Goal: Task Accomplishment & Management: Manage account settings

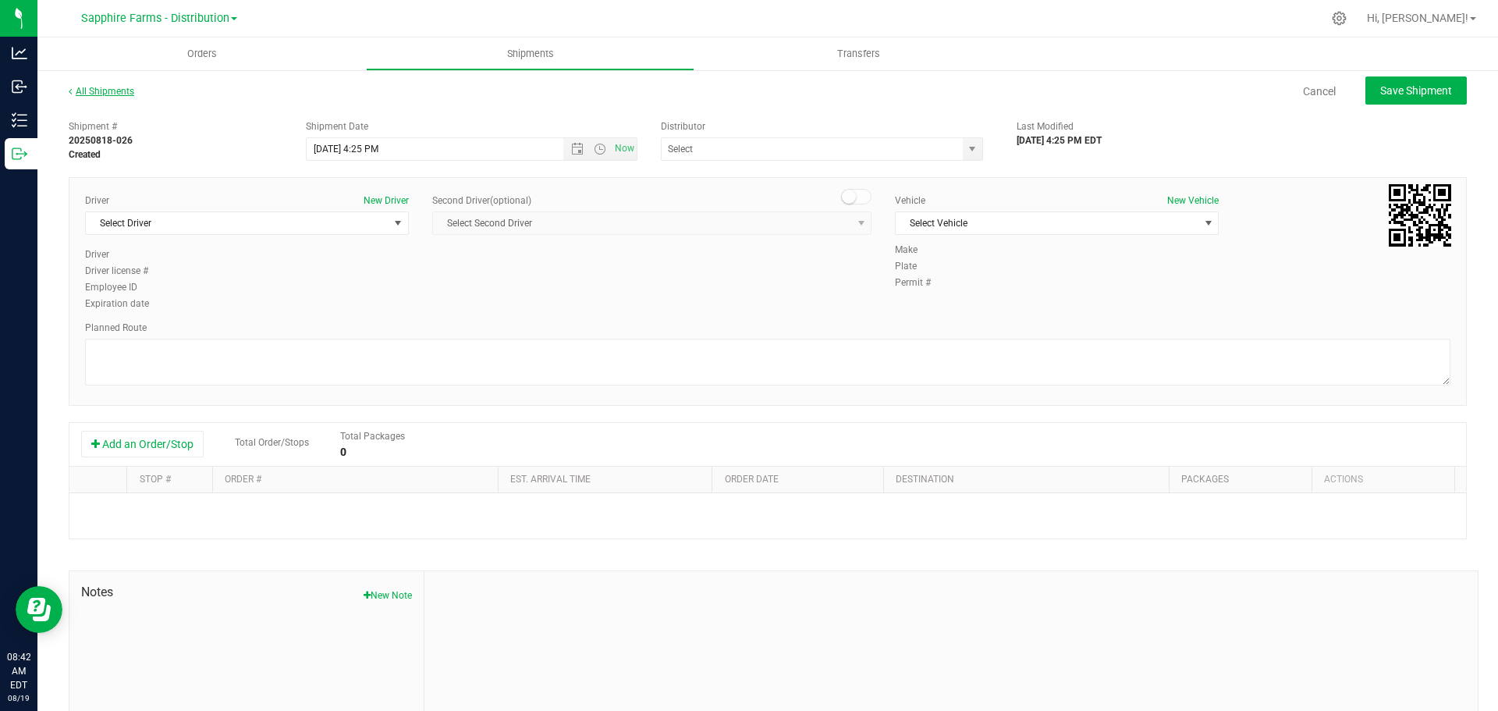
click at [105, 90] on link "All Shipments" at bounding box center [102, 91] width 66 height 11
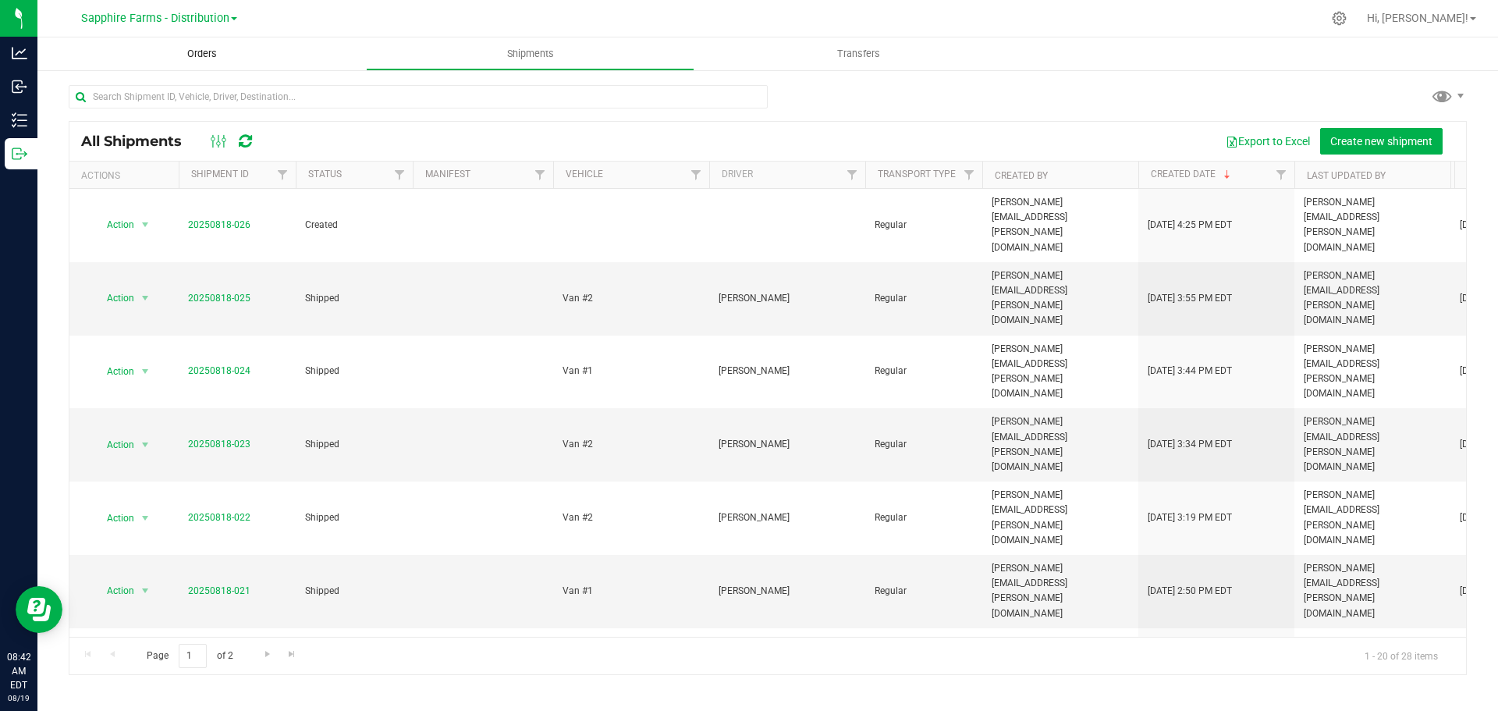
click at [168, 53] on span "Orders" at bounding box center [202, 54] width 72 height 14
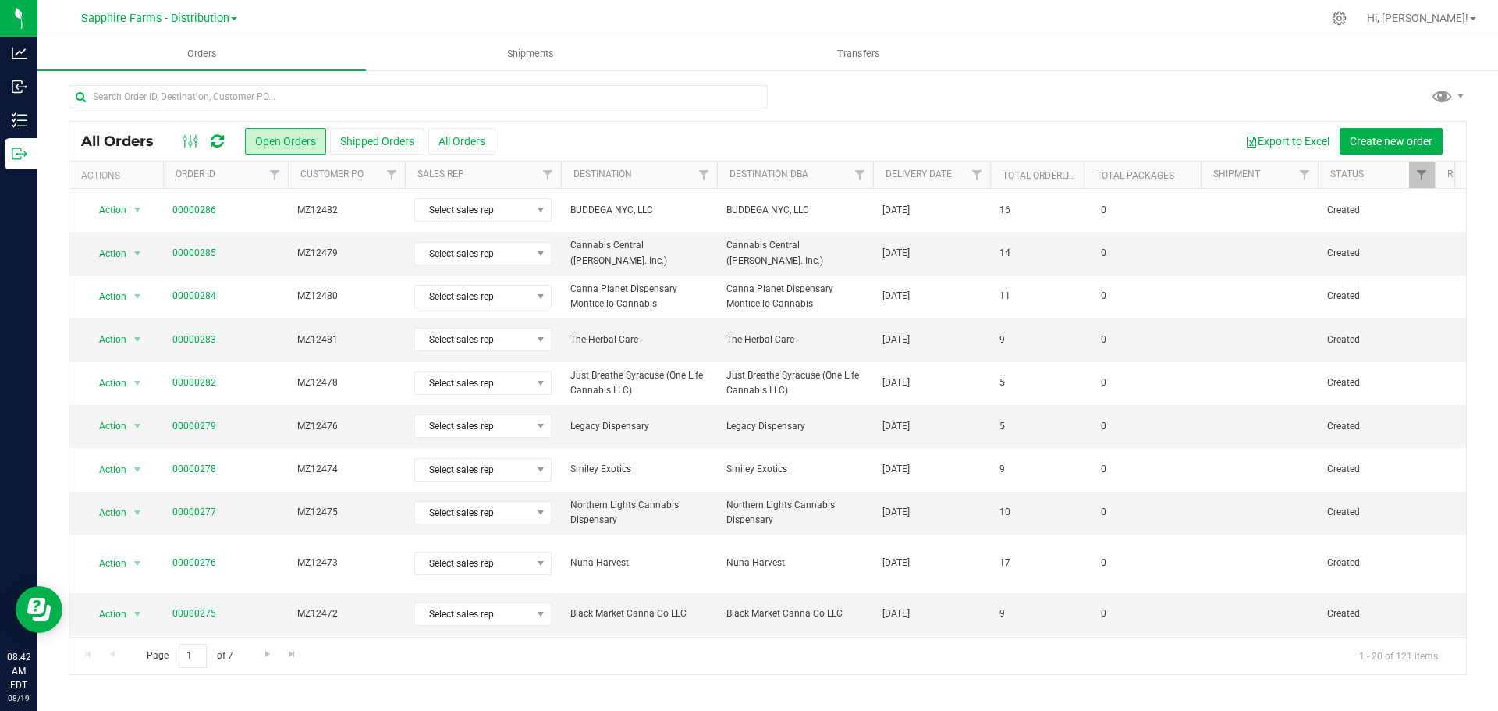
click at [884, 185] on th "Delivery Date" at bounding box center [931, 174] width 117 height 27
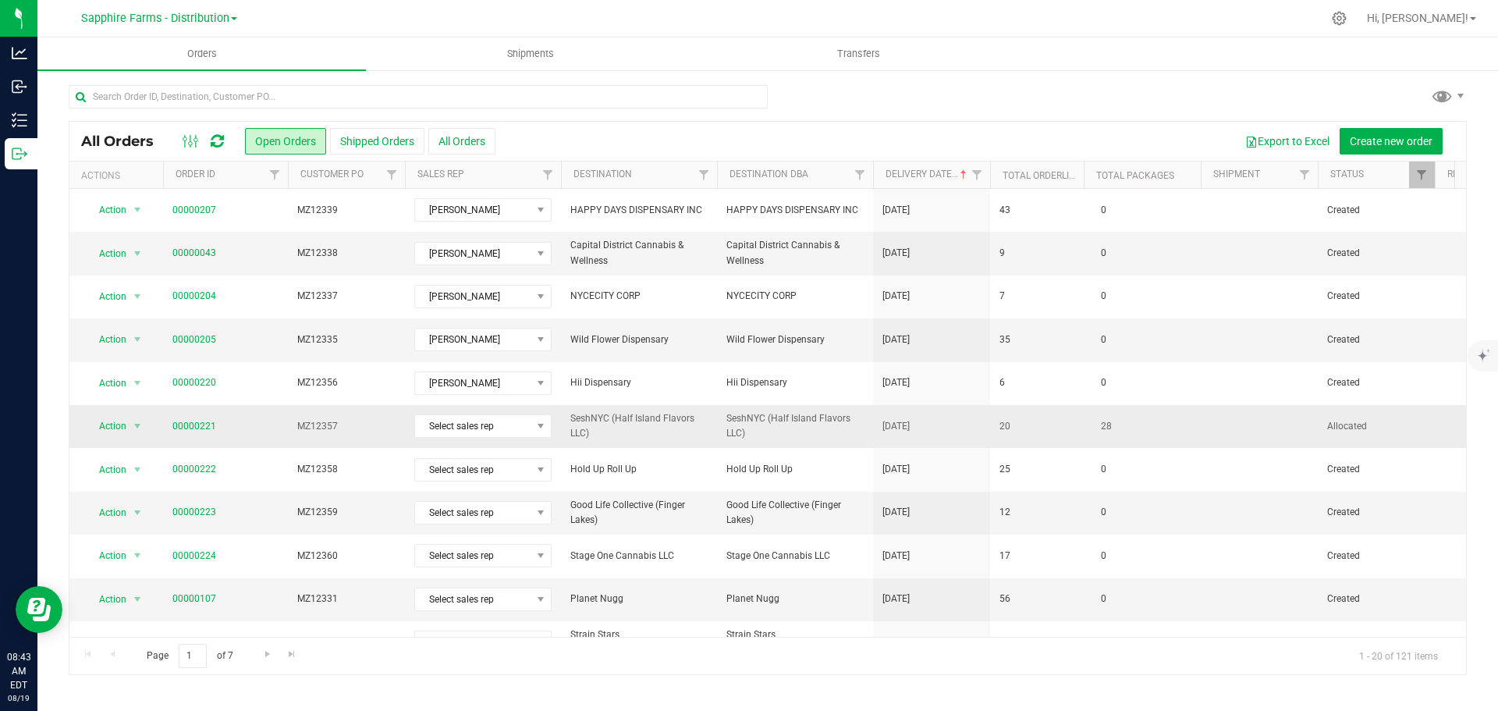
click at [1044, 439] on td "20" at bounding box center [1037, 426] width 94 height 43
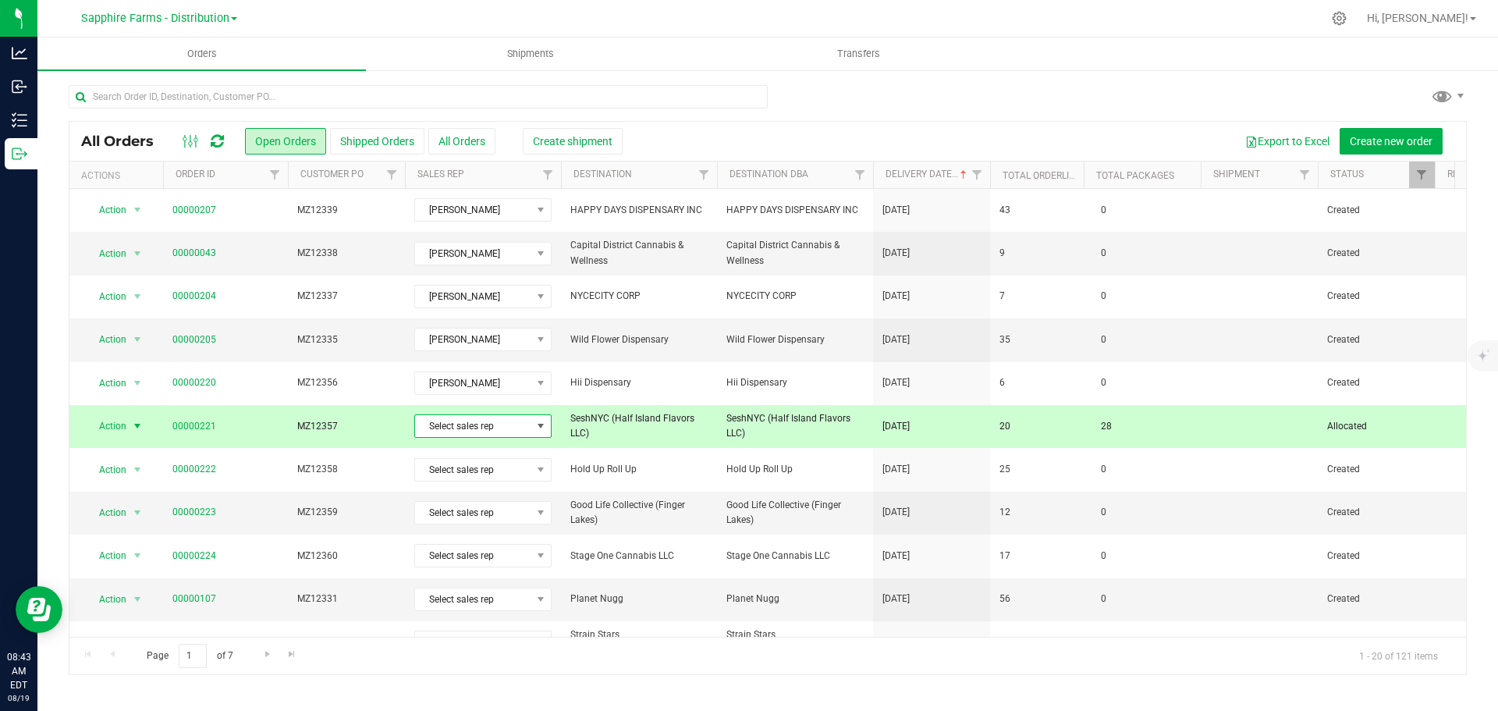
click at [453, 422] on span "Select sales rep" at bounding box center [473, 426] width 116 height 22
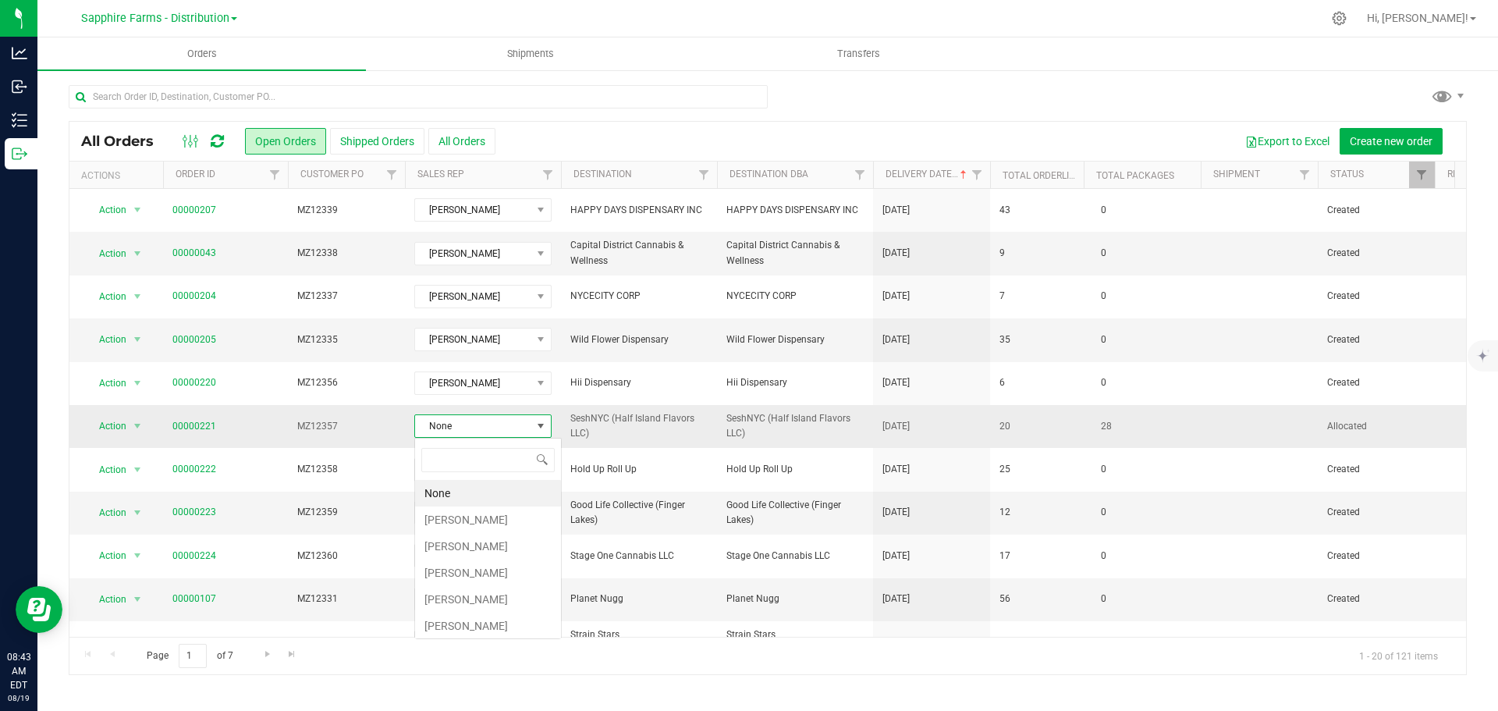
scroll to position [23, 137]
click at [485, 515] on li "[PERSON_NAME]" at bounding box center [488, 519] width 146 height 27
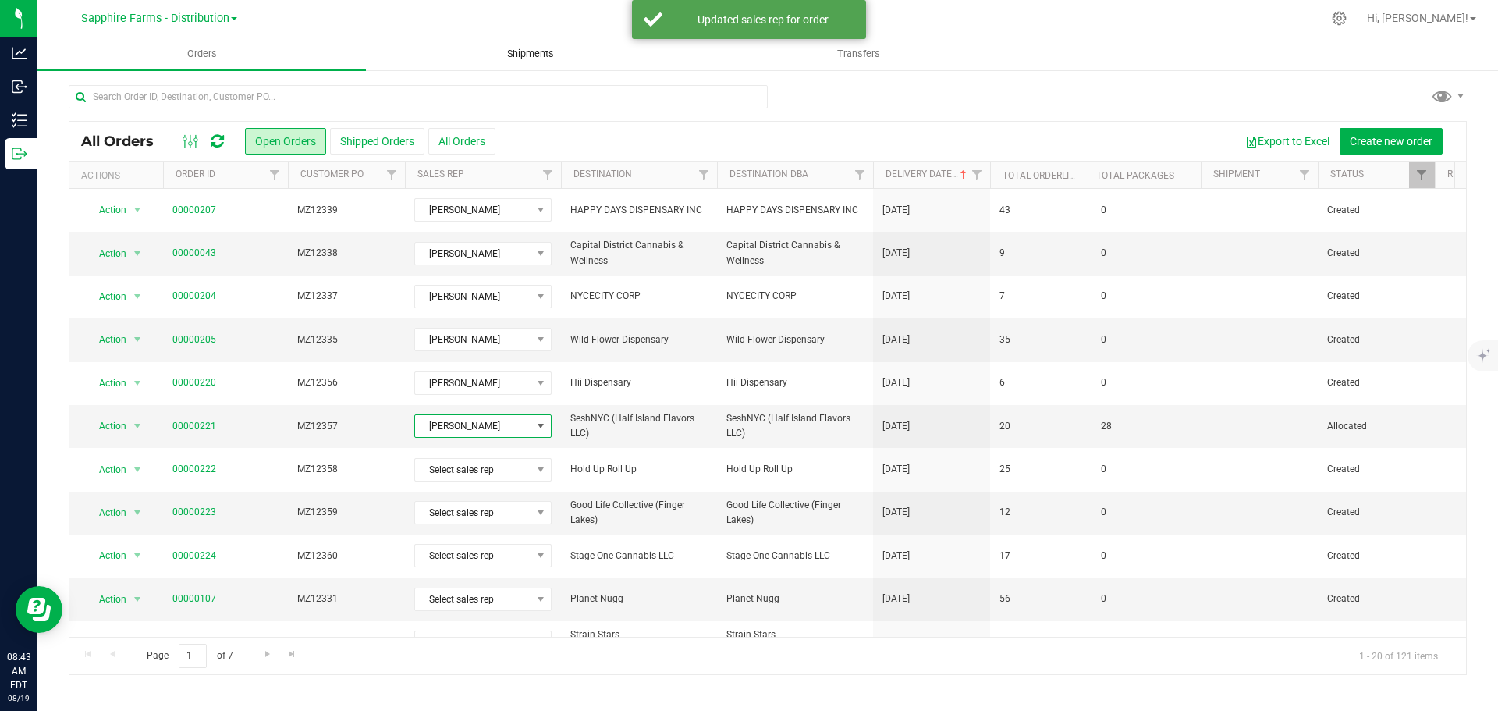
click at [493, 58] on span "Shipments" at bounding box center [530, 54] width 89 height 14
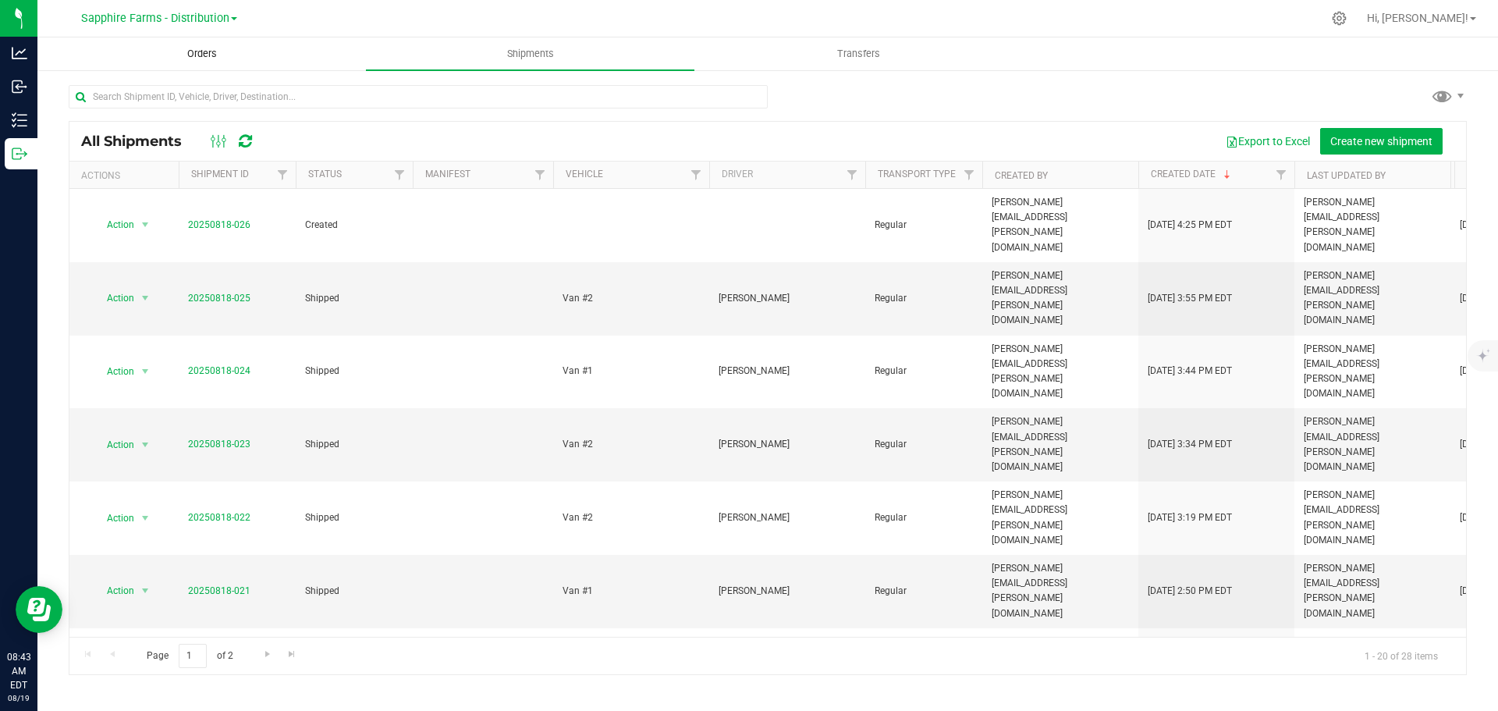
click at [220, 42] on uib-tab-heading "Orders" at bounding box center [201, 53] width 327 height 31
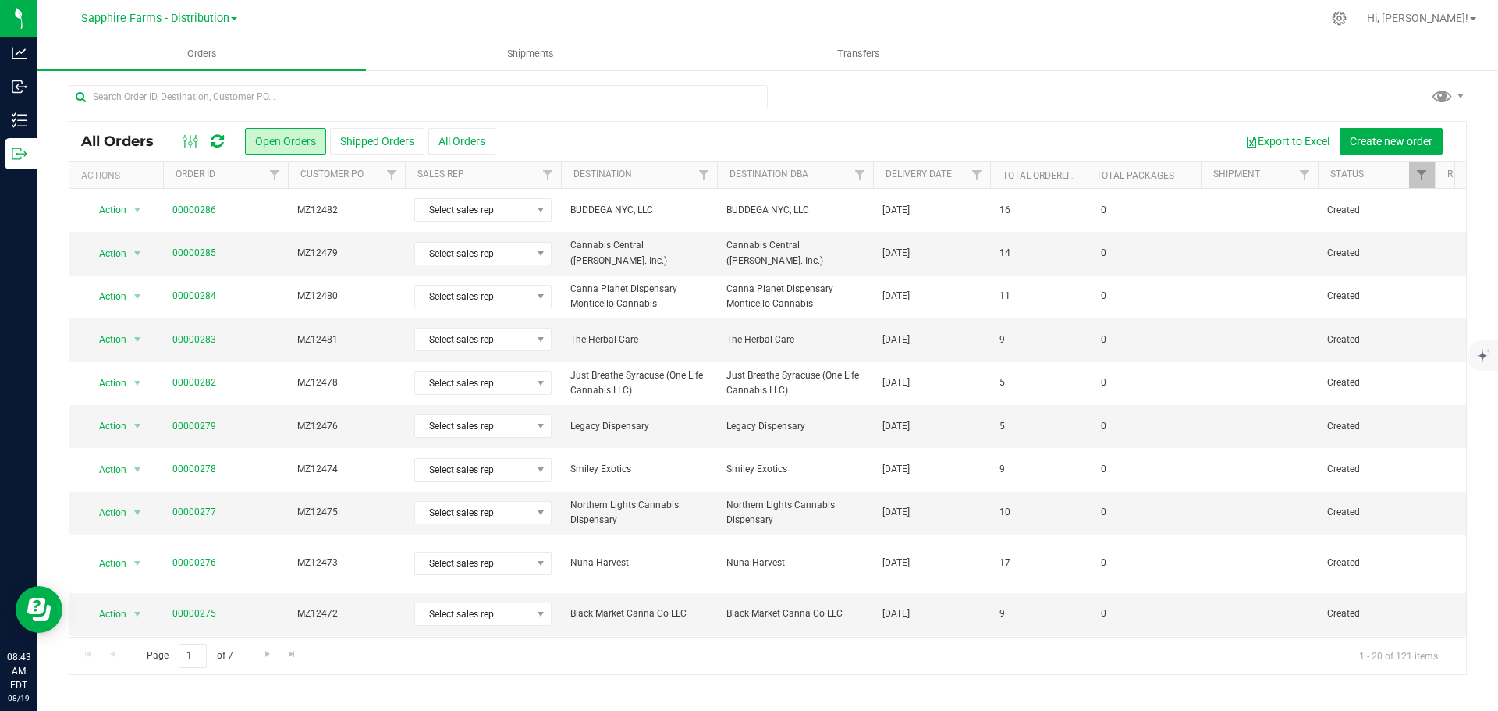
click at [887, 185] on th "Delivery Date" at bounding box center [931, 174] width 117 height 27
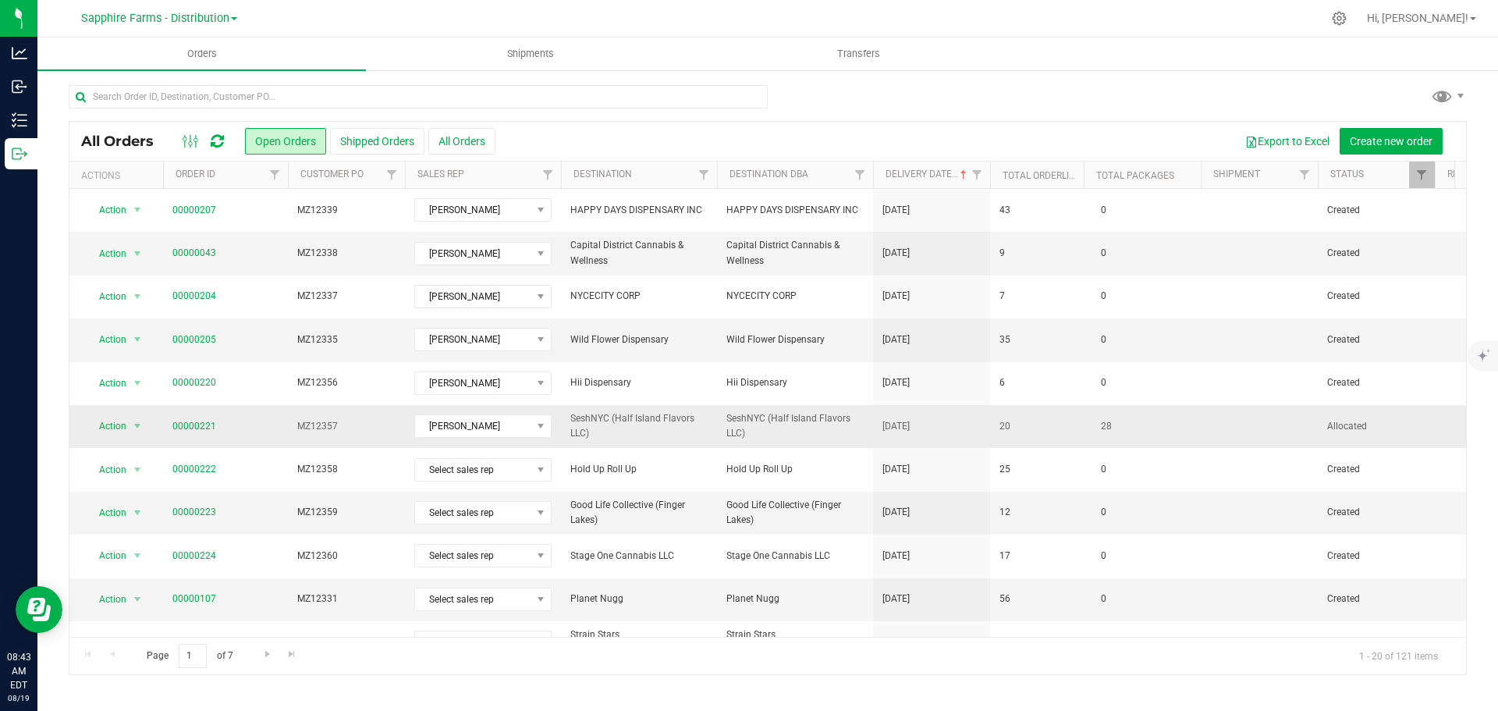
click at [1007, 434] on td "20" at bounding box center [1037, 426] width 94 height 43
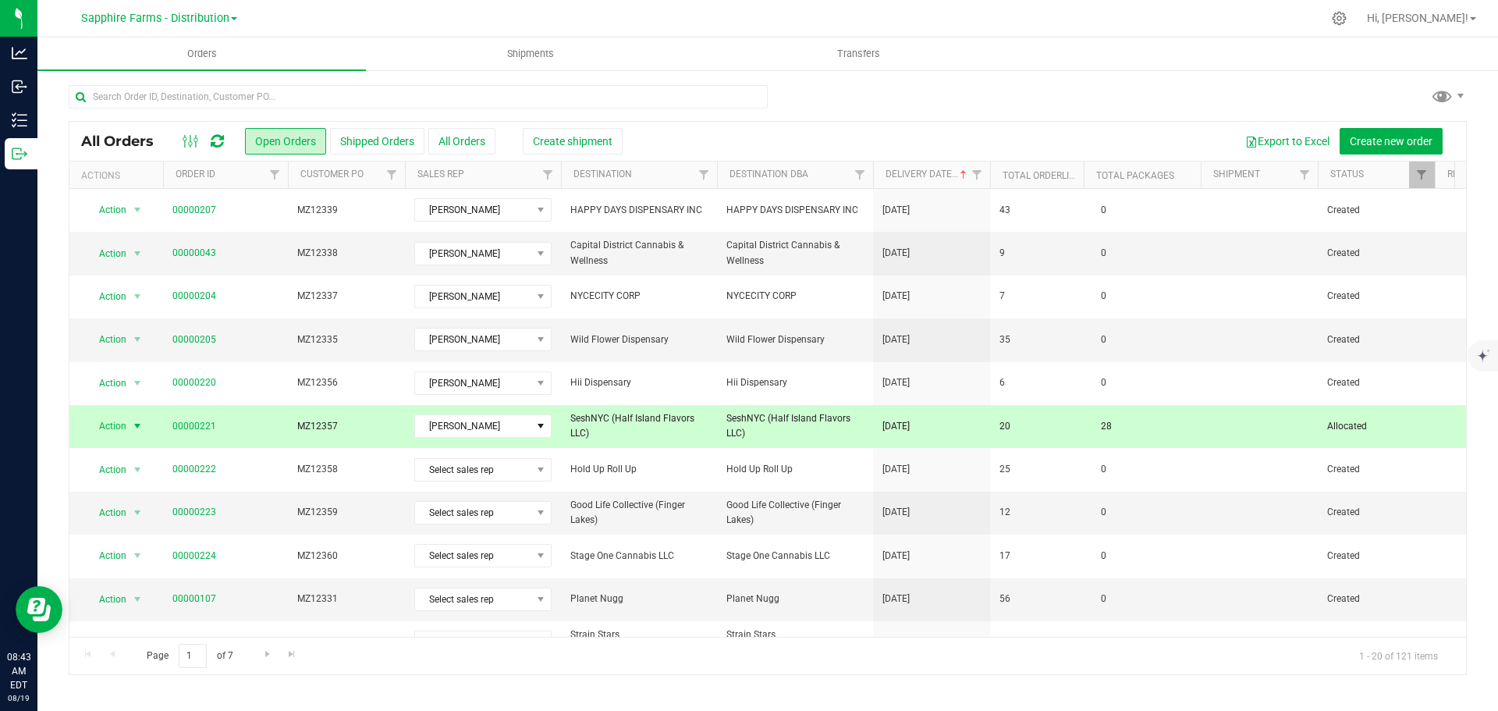
drag, startPoint x: 339, startPoint y: 429, endPoint x: 297, endPoint y: 430, distance: 42.1
click at [297, 430] on span "MZ12357" at bounding box center [346, 426] width 98 height 15
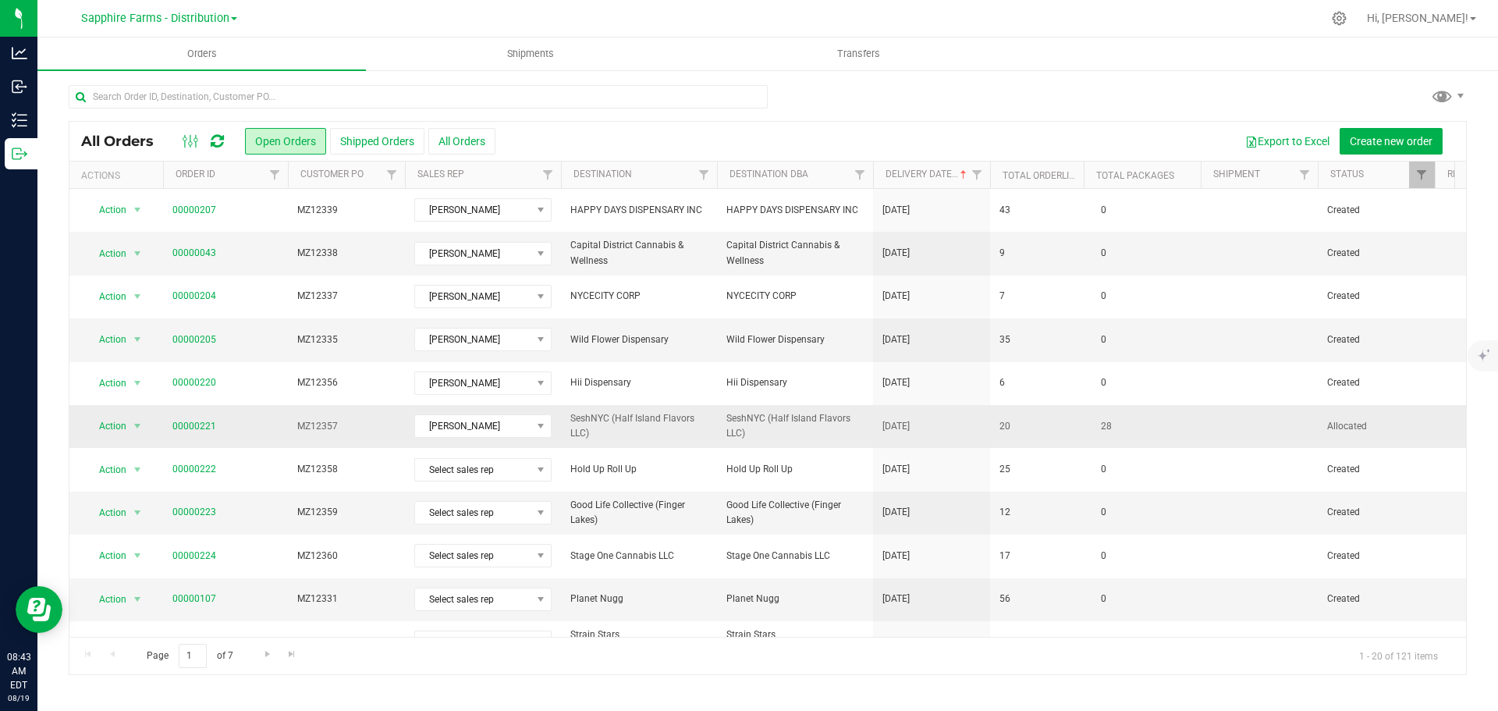
copy span "MZ12357"
click at [535, 58] on span "Shipments" at bounding box center [530, 54] width 89 height 14
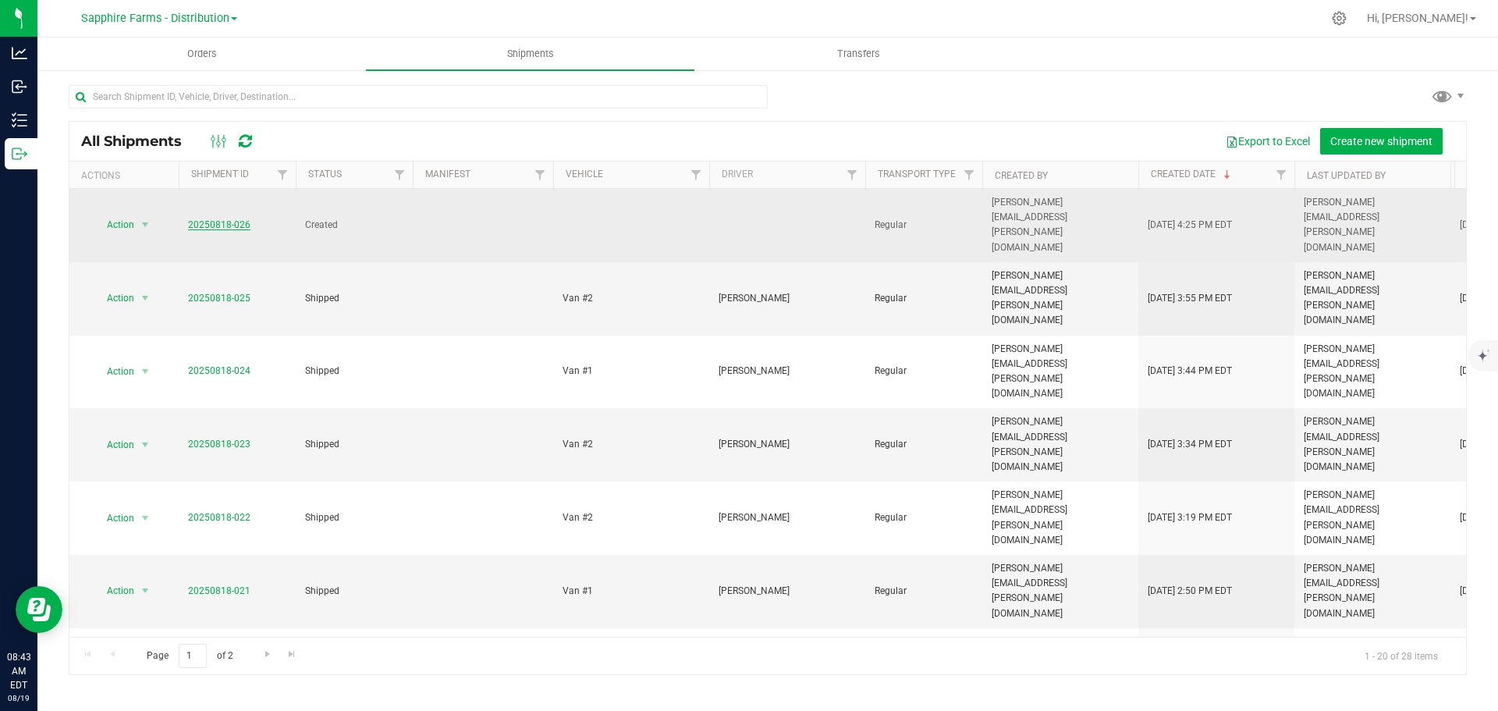
click at [209, 219] on link "20250818-026" at bounding box center [219, 224] width 62 height 11
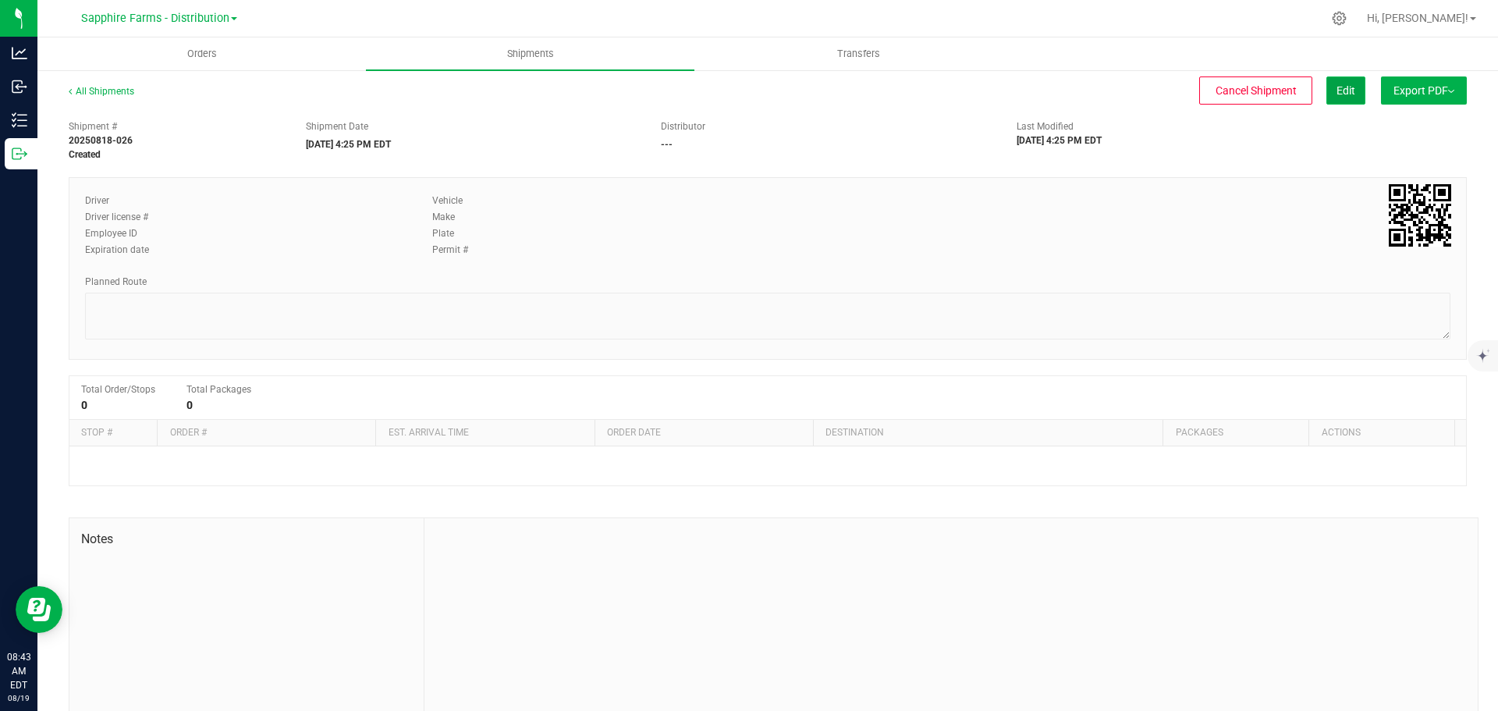
click at [1336, 96] on span "Edit" at bounding box center [1345, 90] width 19 height 12
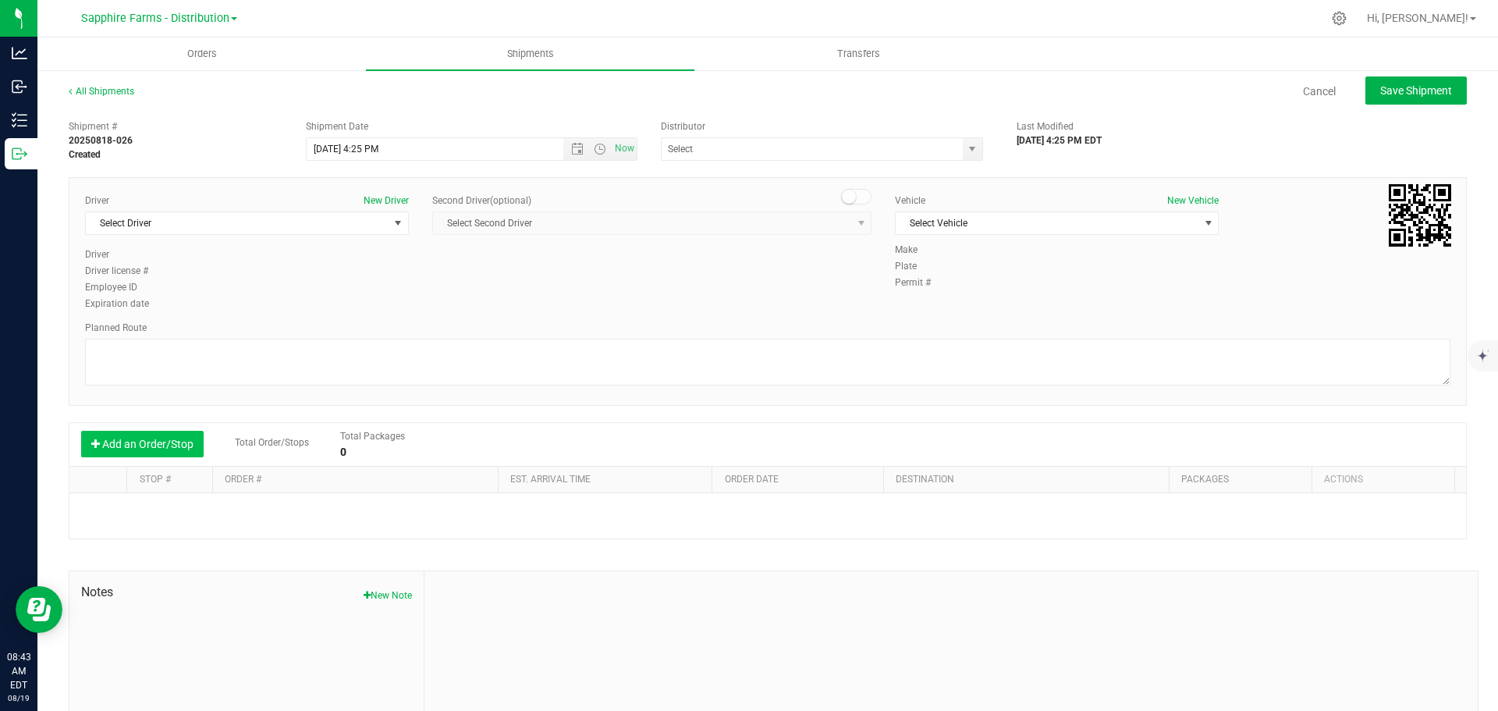
click at [172, 446] on button "Add an Order/Stop" at bounding box center [142, 444] width 122 height 27
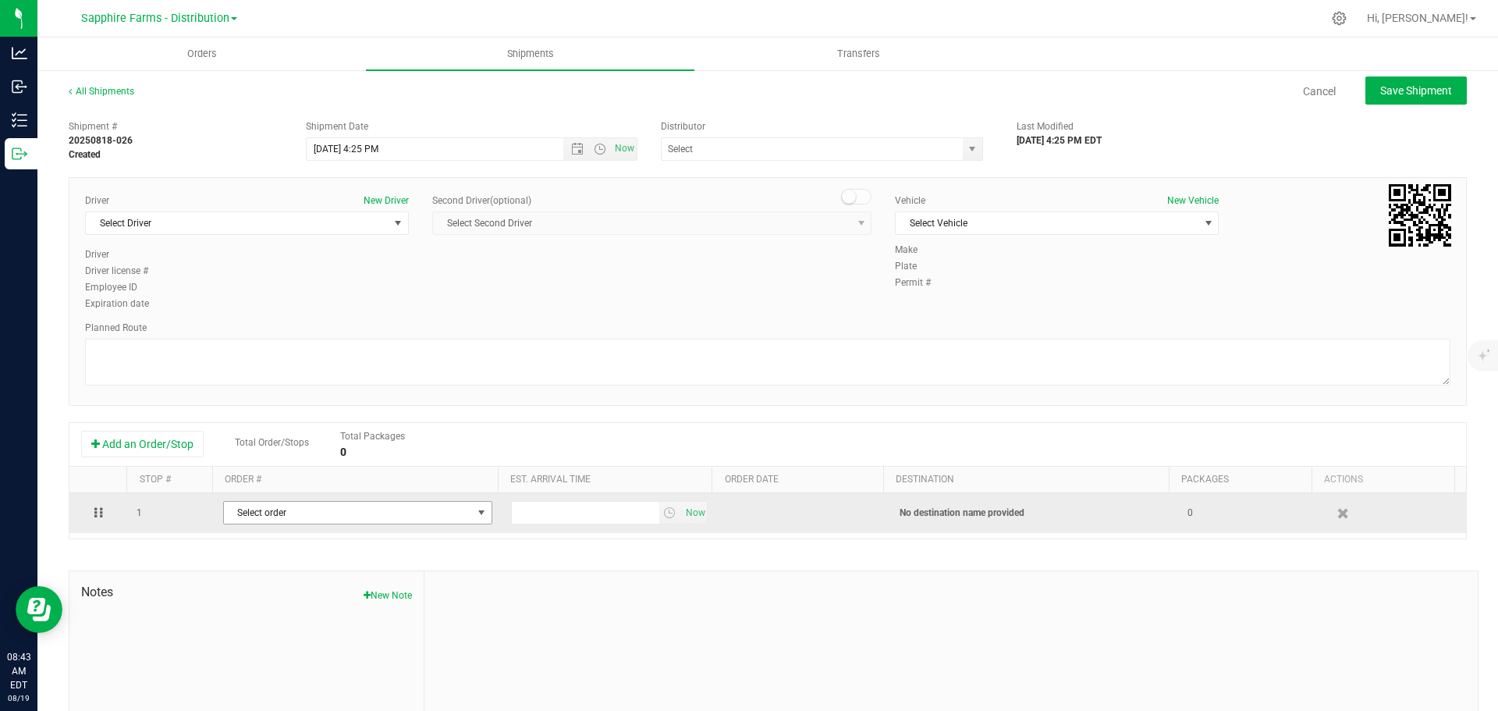
click at [332, 514] on span "Select order" at bounding box center [348, 513] width 248 height 22
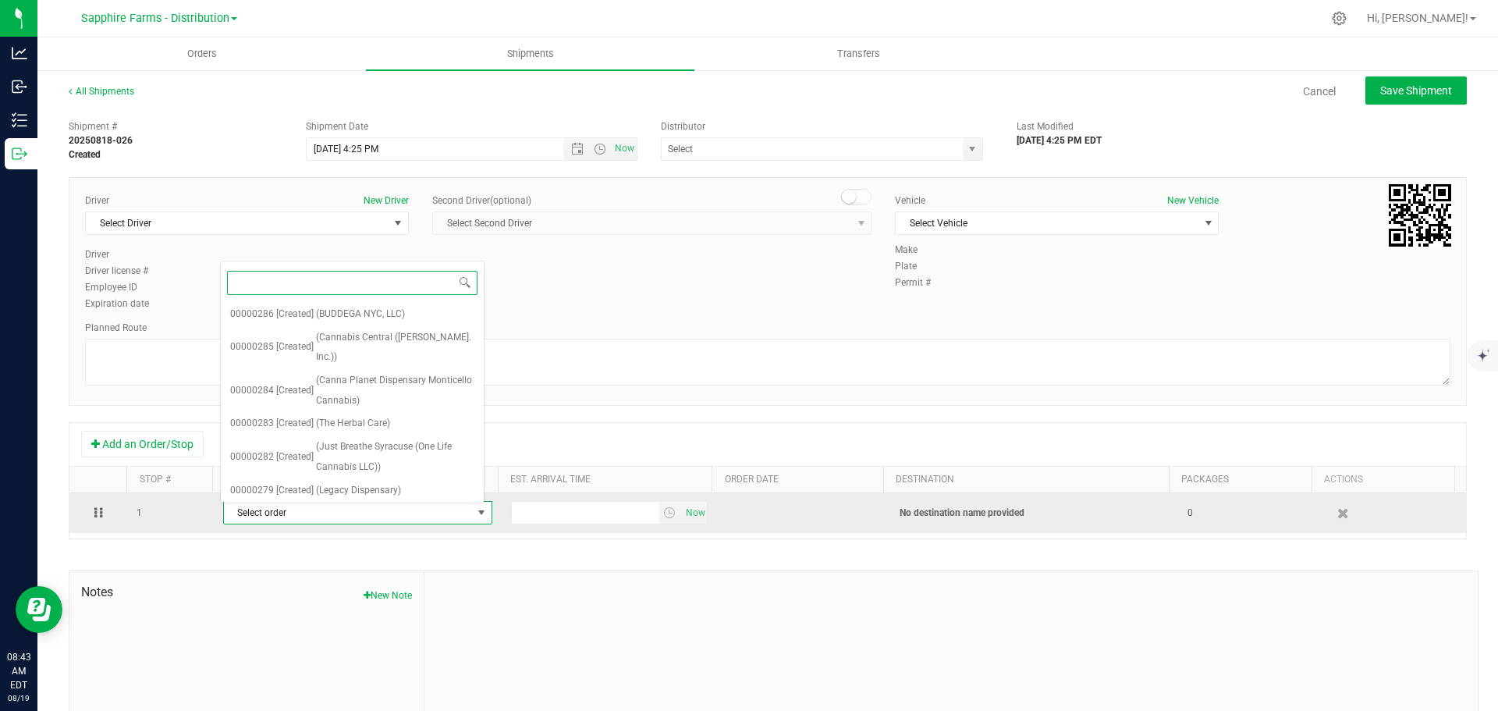
paste input "MZ12357"
type input "MZ12357"
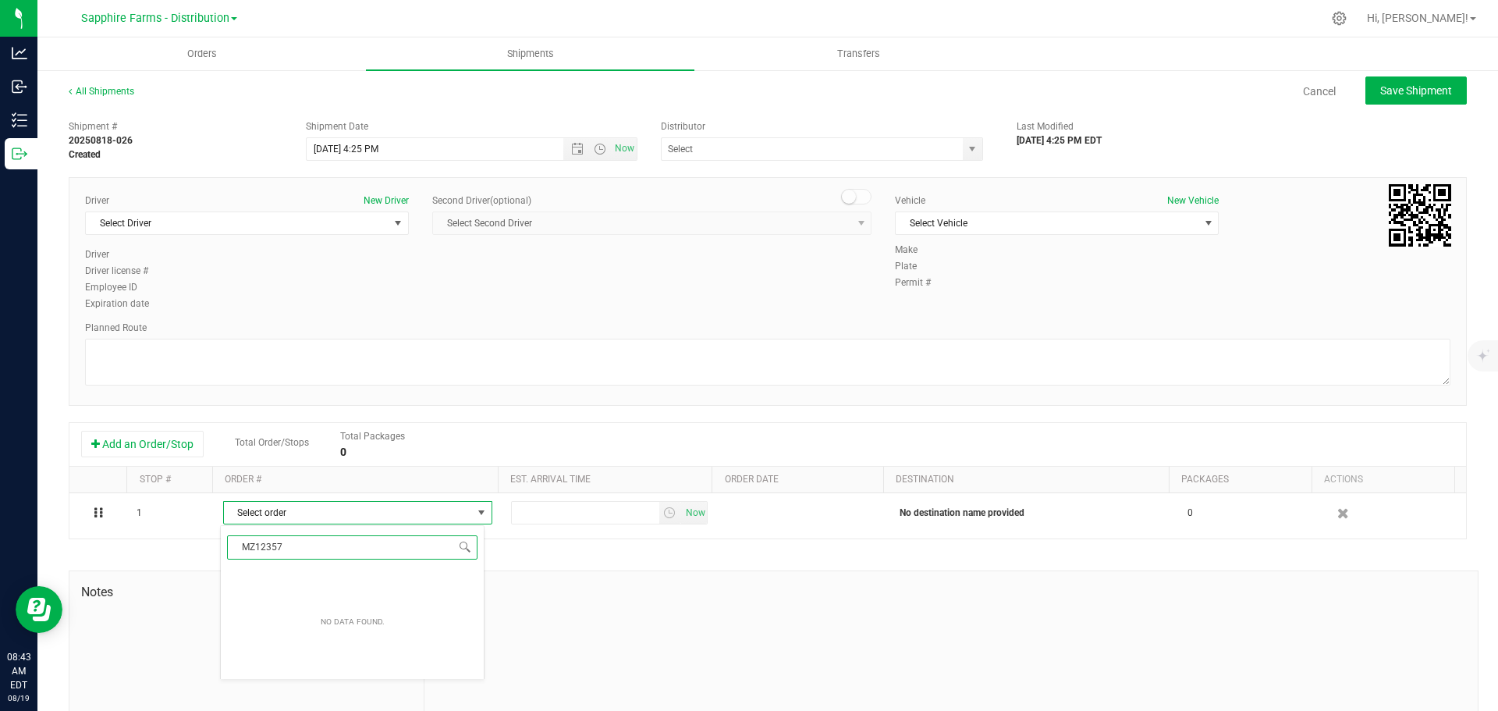
drag, startPoint x: 288, startPoint y: 548, endPoint x: 169, endPoint y: 547, distance: 118.6
click at [169, 547] on body "Analytics Inbound Inventory Outbound 08:43 AM EDT [DATE] 08/19 Sapphire Farms -…" at bounding box center [749, 355] width 1498 height 711
type input "s"
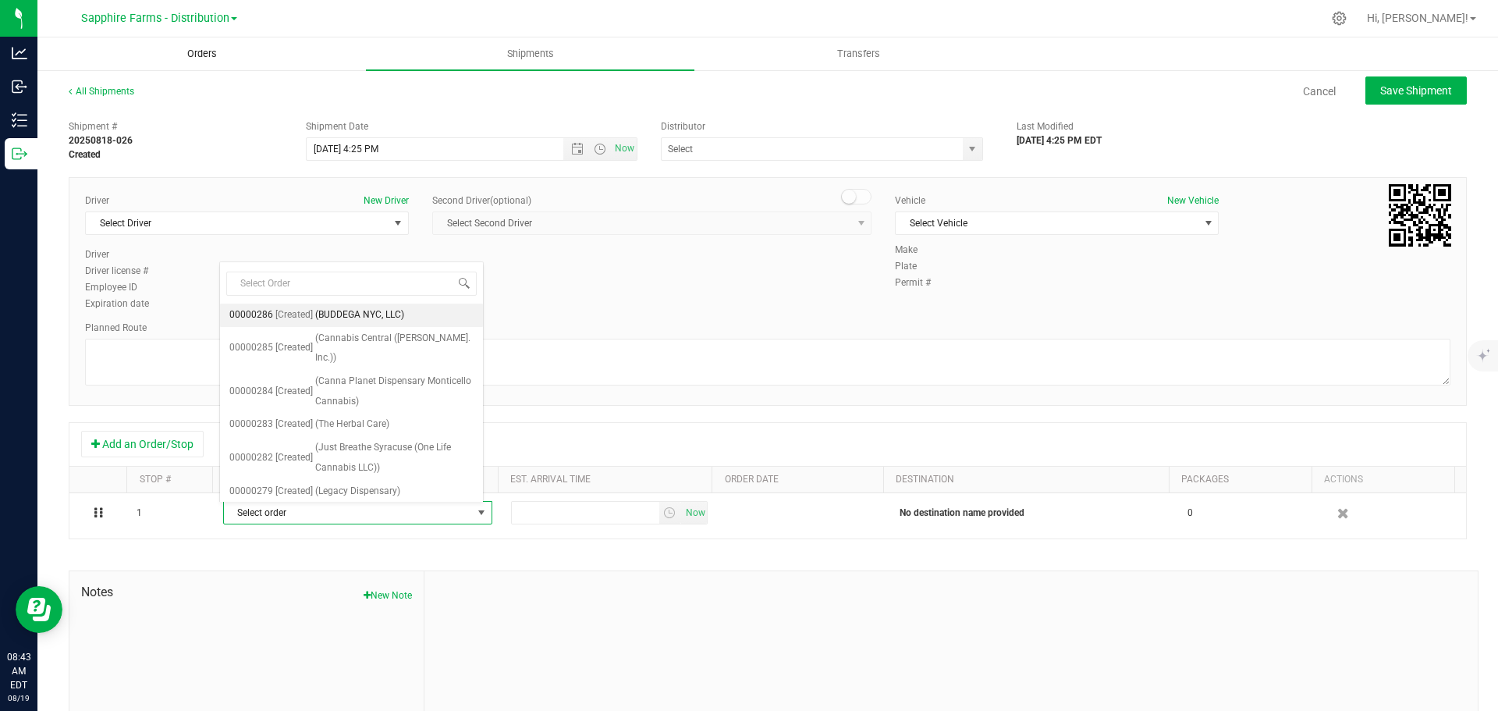
click at [207, 53] on span "Orders" at bounding box center [202, 54] width 72 height 14
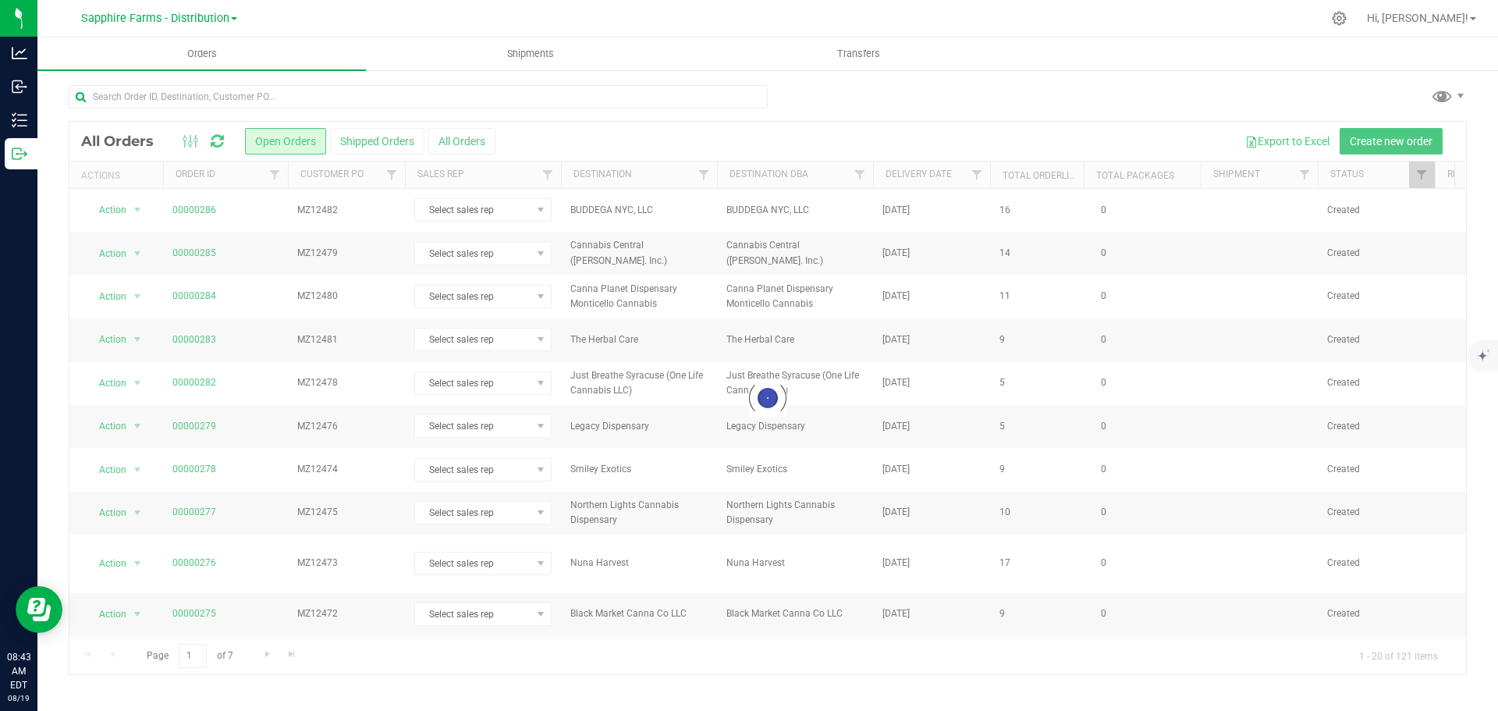
click at [881, 176] on th "Delivery Date" at bounding box center [931, 174] width 117 height 27
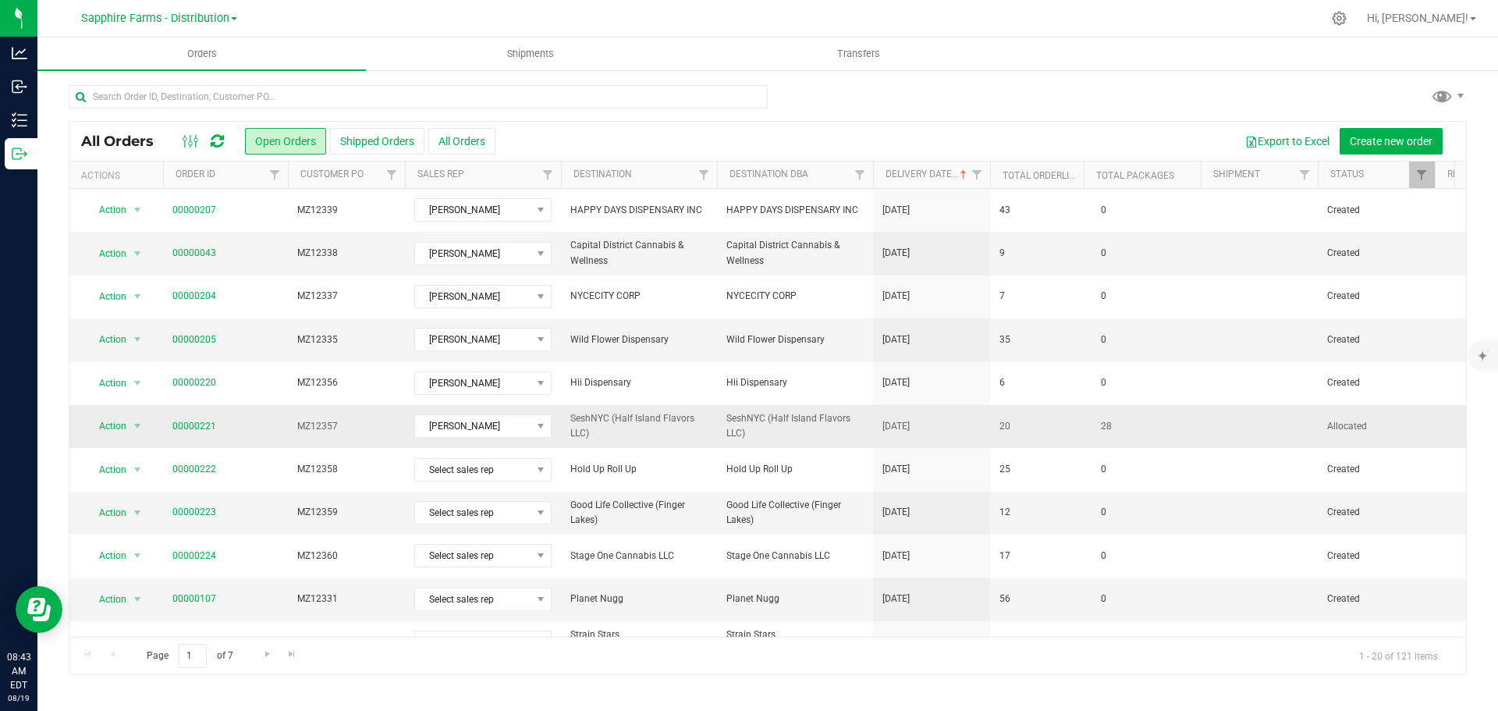
click at [1056, 438] on td "20" at bounding box center [1037, 426] width 94 height 43
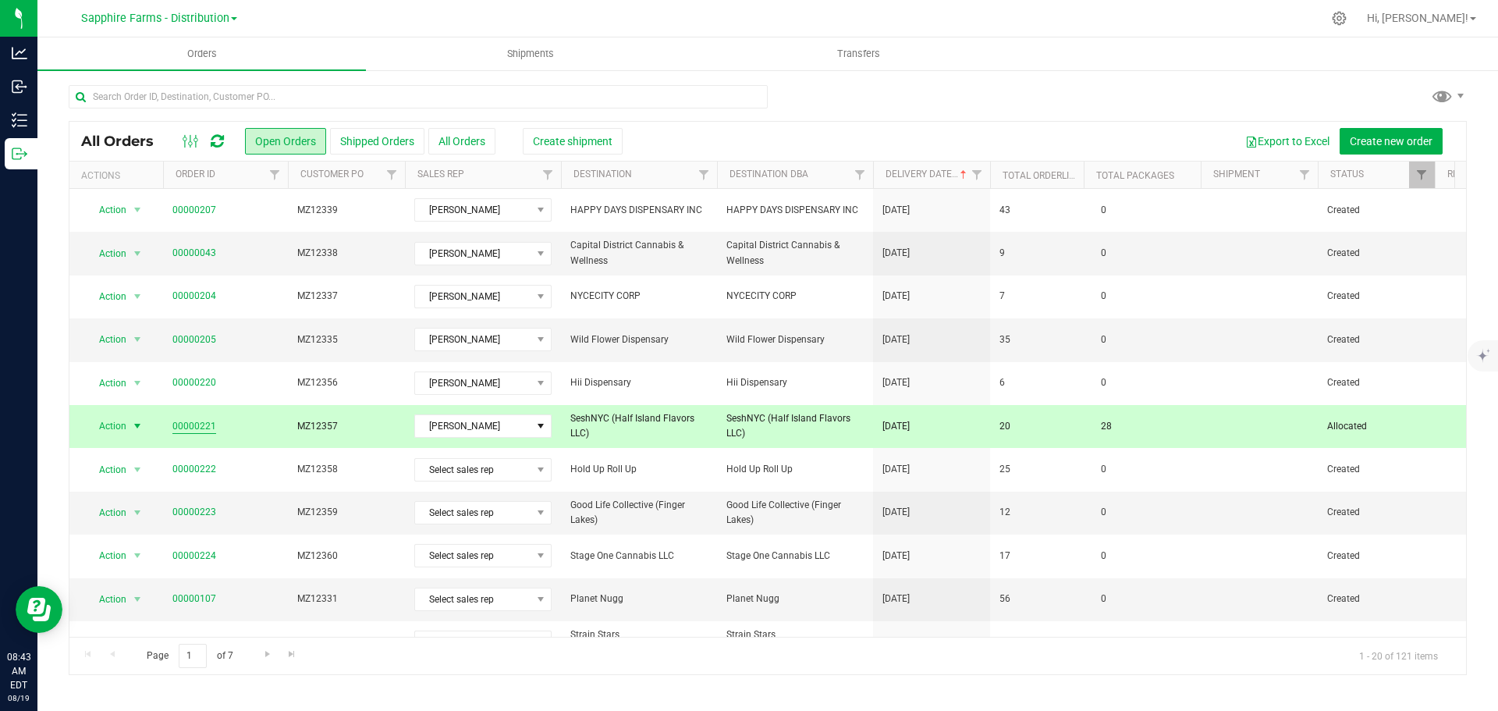
drag, startPoint x: 217, startPoint y: 426, endPoint x: 174, endPoint y: 430, distance: 43.1
click at [174, 430] on span "00000221" at bounding box center [225, 426] width 106 height 15
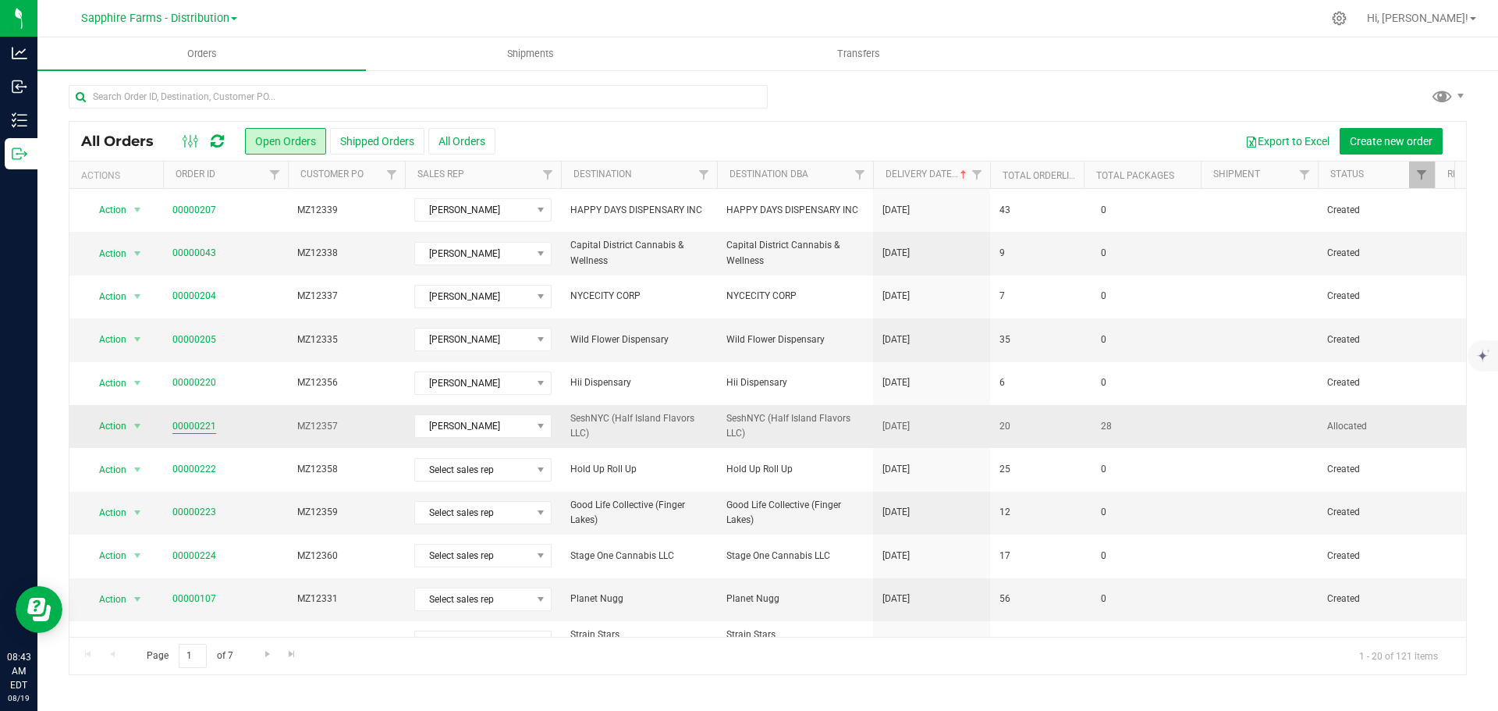
copy link "00000221"
click at [544, 58] on span "Shipments" at bounding box center [530, 54] width 89 height 14
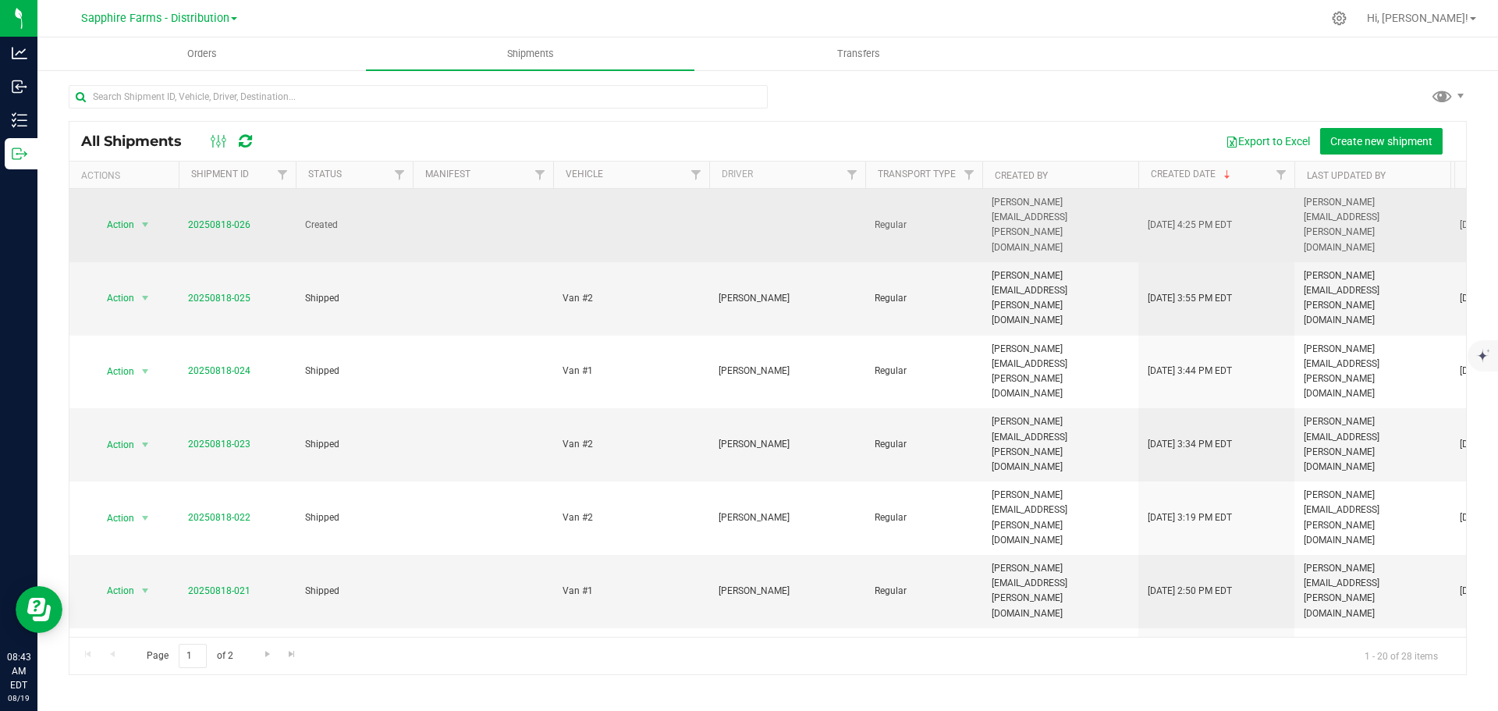
click at [385, 218] on span "Created" at bounding box center [354, 225] width 98 height 15
click at [215, 219] on link "20250818-026" at bounding box center [219, 224] width 62 height 11
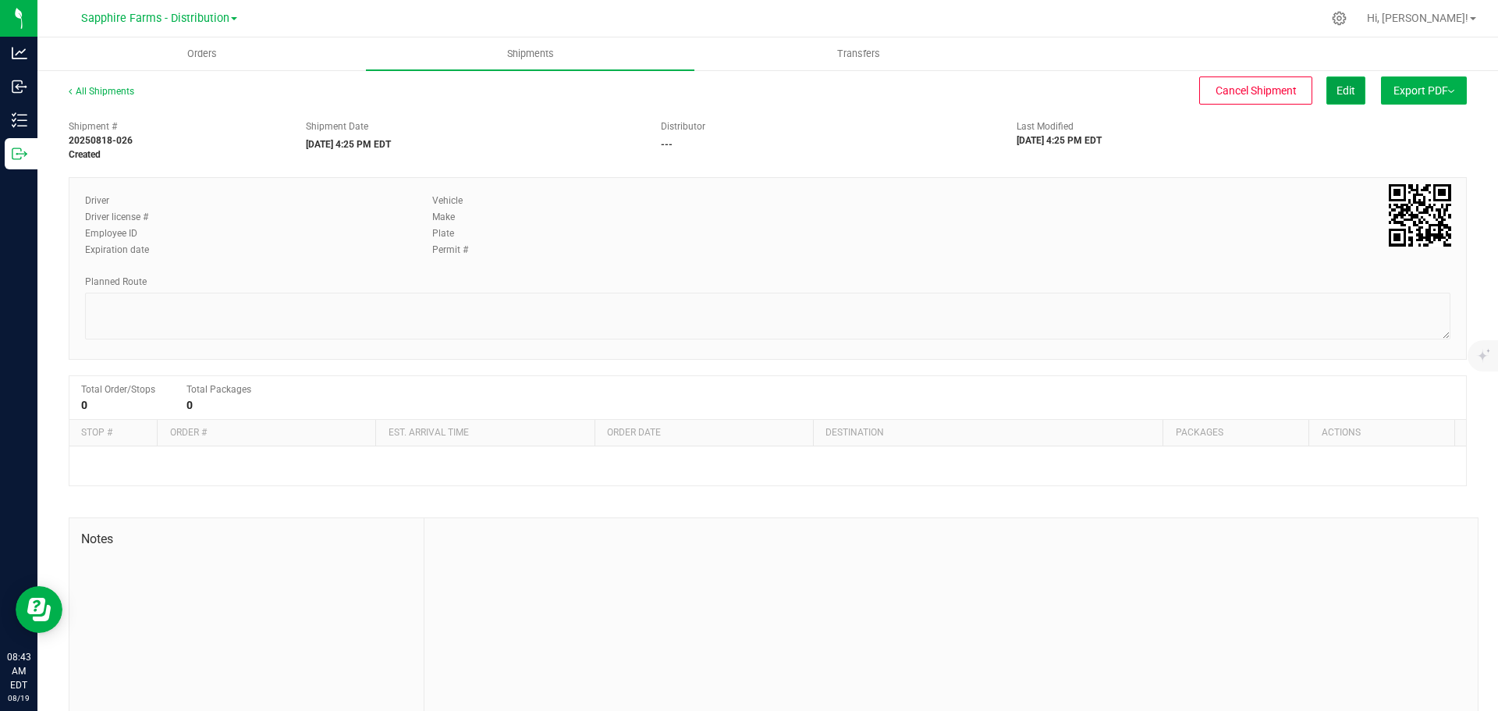
click at [1340, 86] on span "Edit" at bounding box center [1345, 90] width 19 height 12
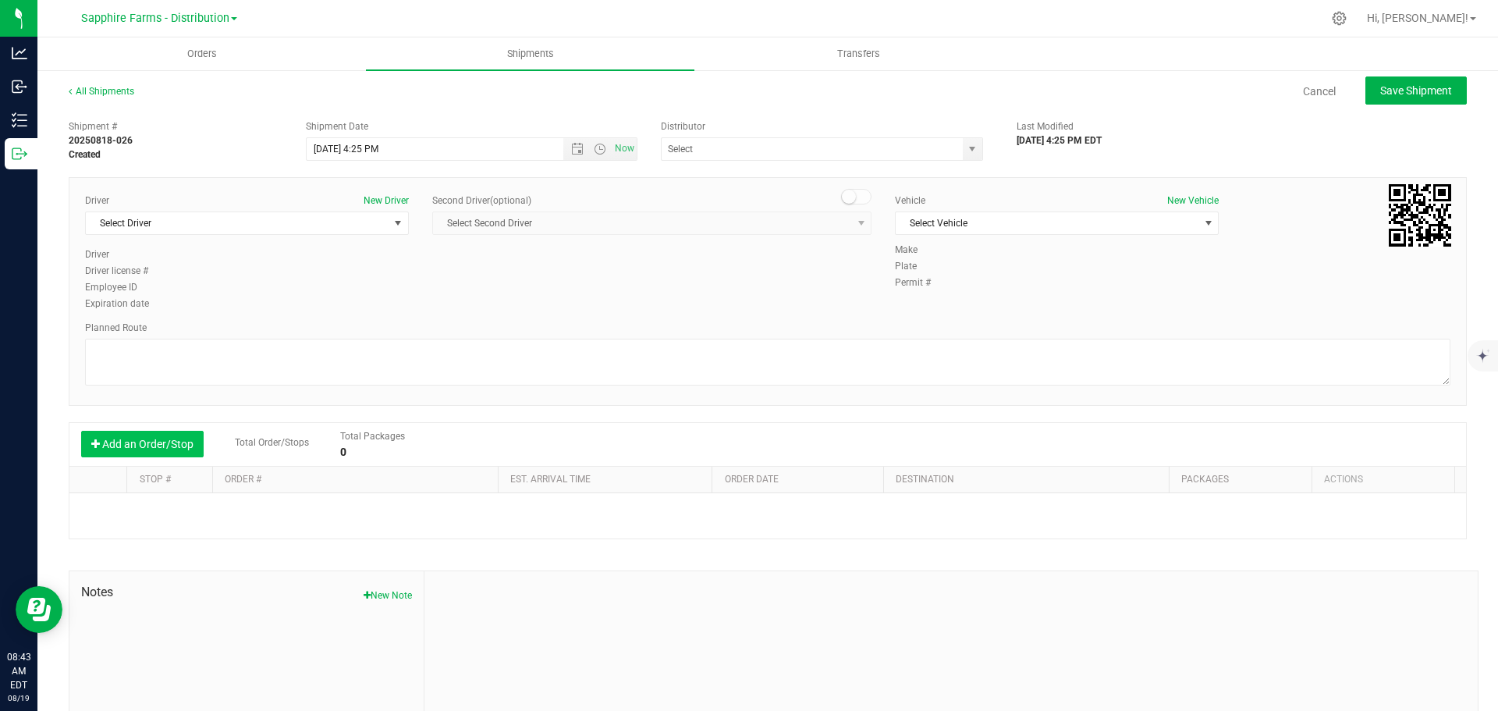
click at [158, 444] on button "Add an Order/Stop" at bounding box center [142, 444] width 122 height 27
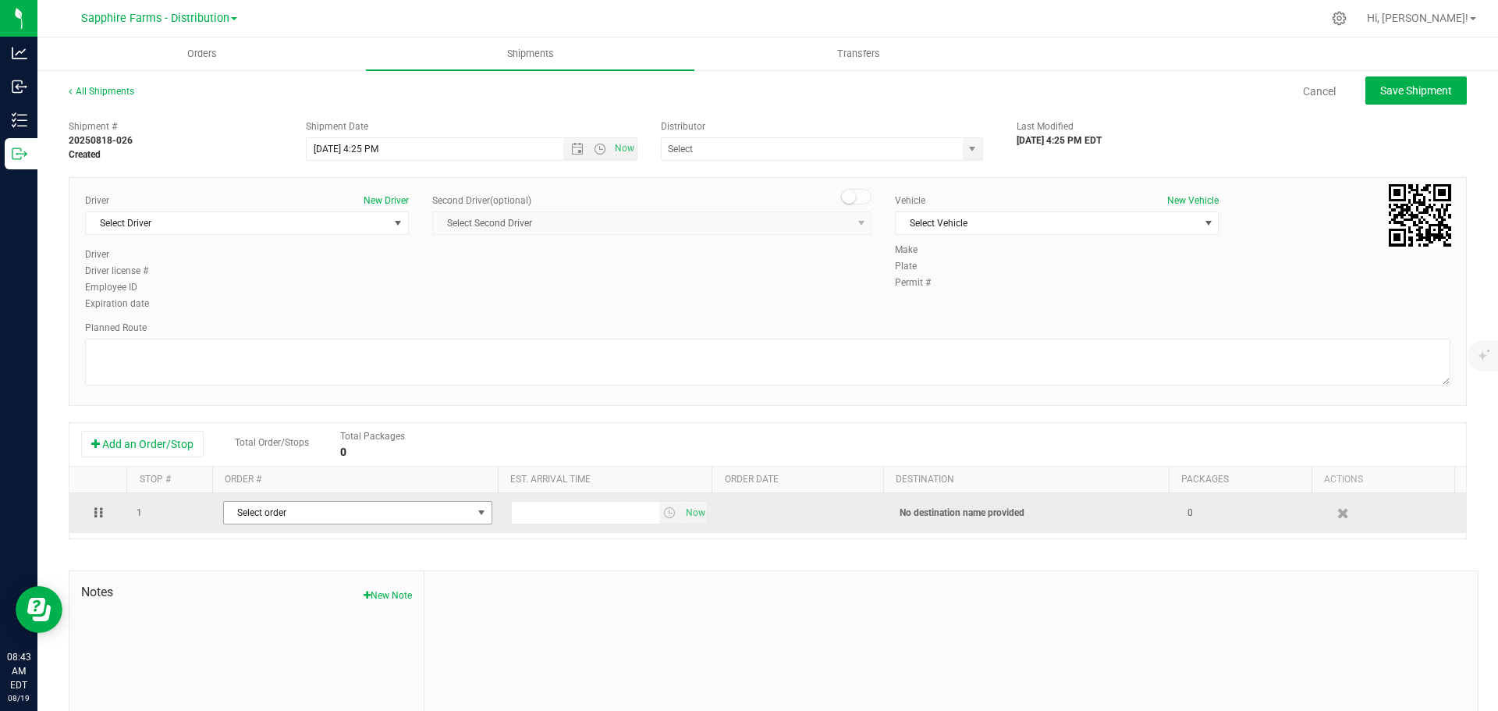
click at [442, 512] on span "Select order" at bounding box center [348, 513] width 248 height 22
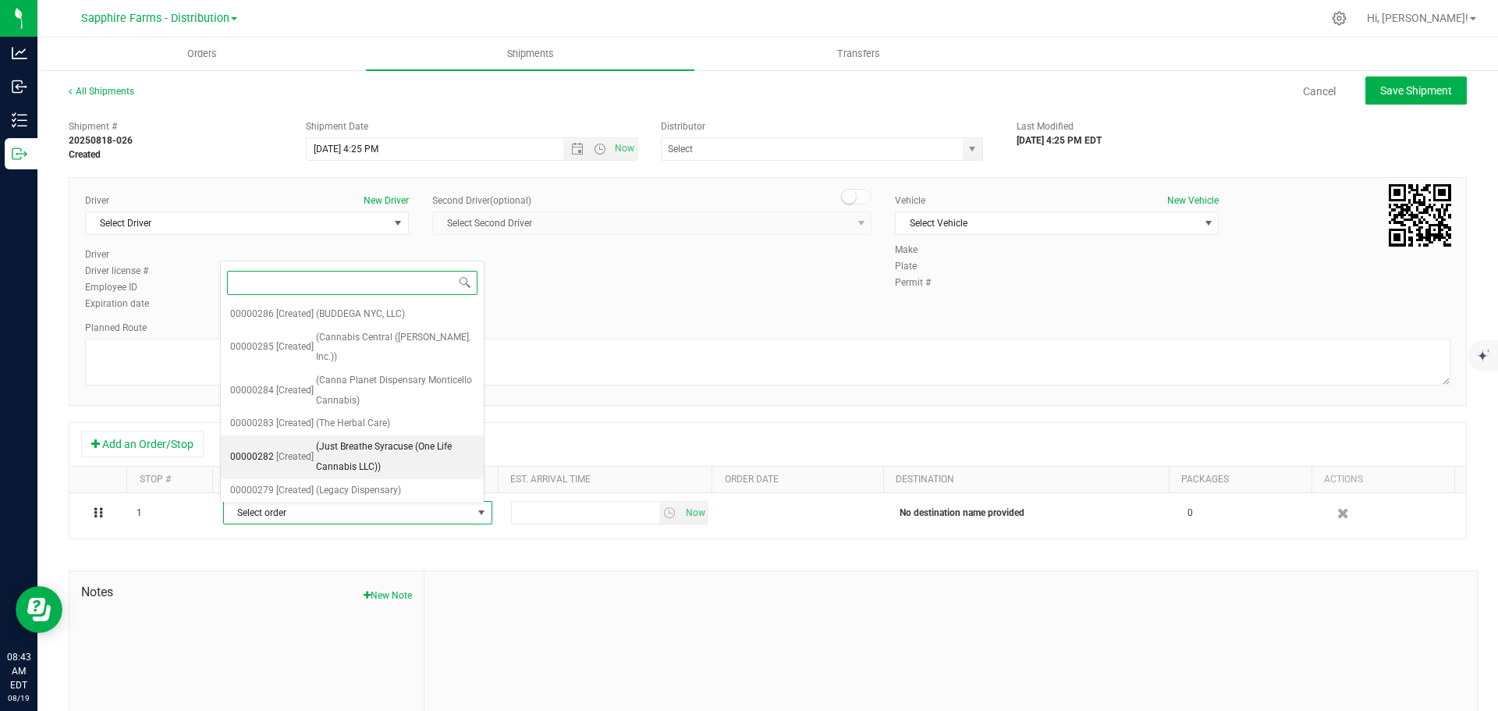
paste input "00000221"
type input "00000221"
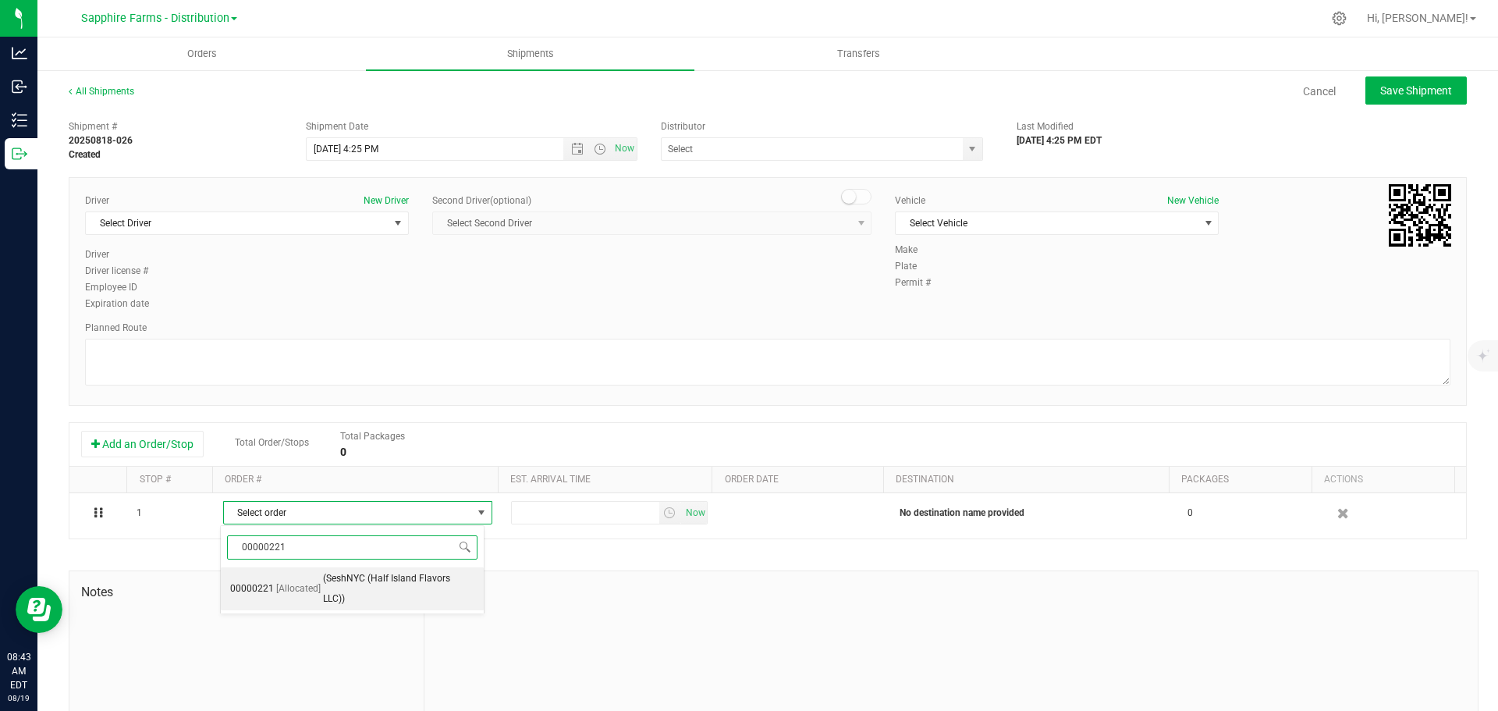
click at [385, 581] on span "(SeshNYC (Half Island Flavors LLC))" at bounding box center [398, 589] width 151 height 40
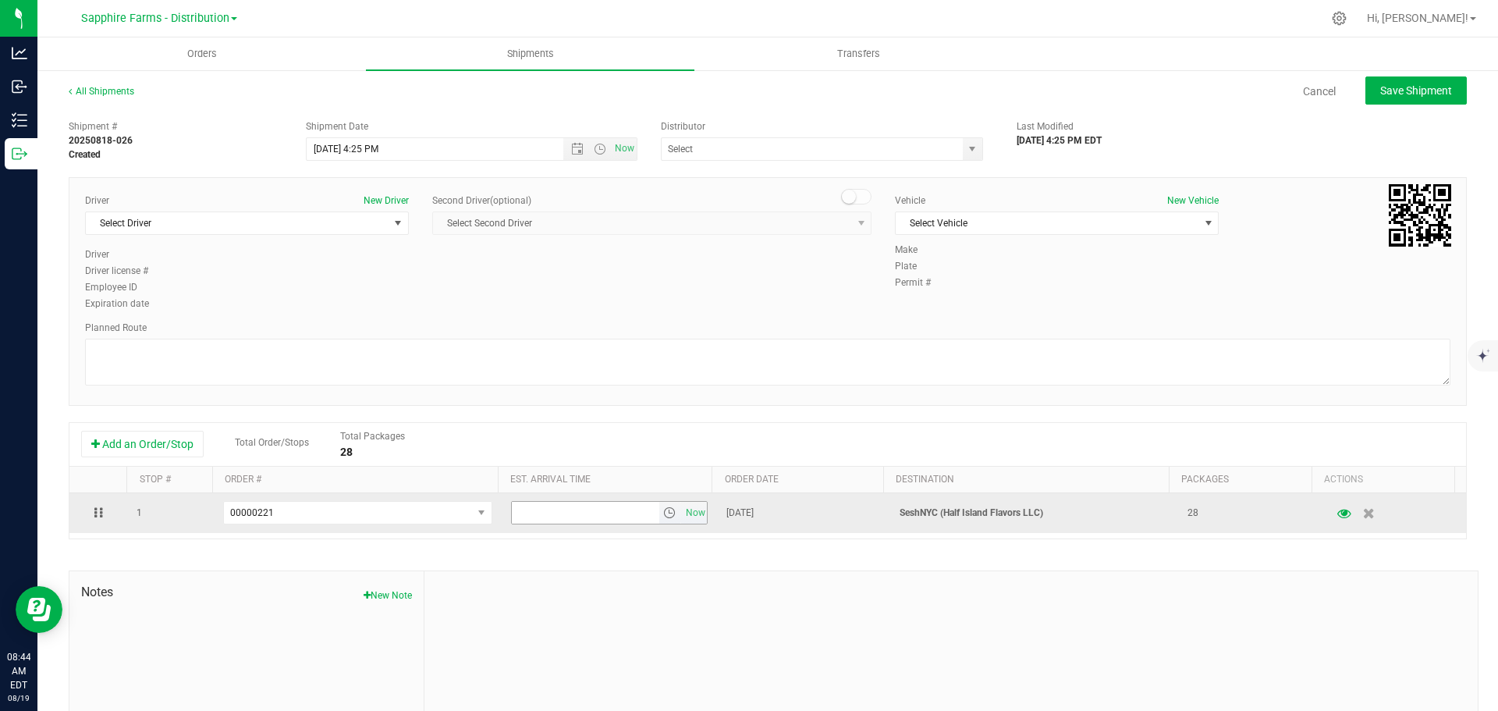
click at [663, 513] on span "select" at bounding box center [669, 512] width 12 height 12
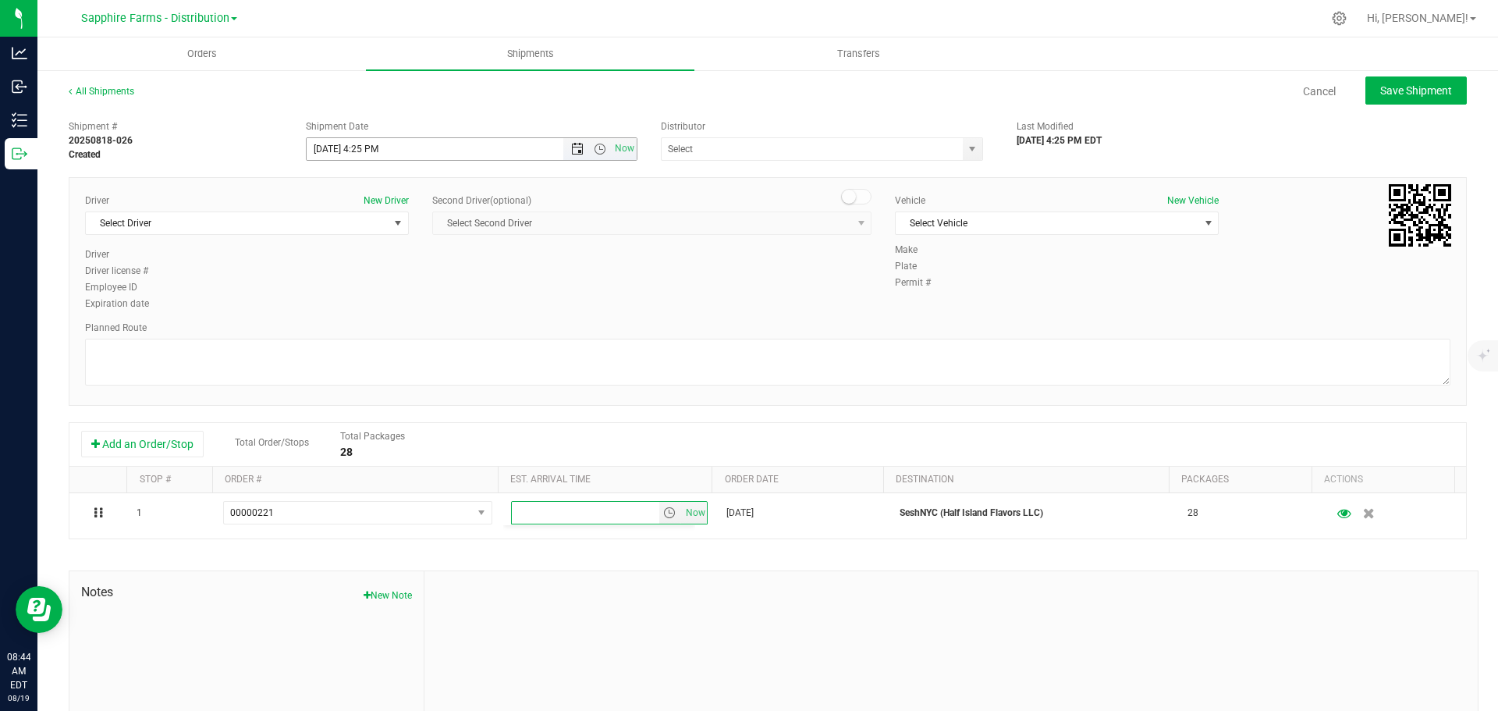
click at [571, 147] on span "Open the date view" at bounding box center [577, 149] width 12 height 12
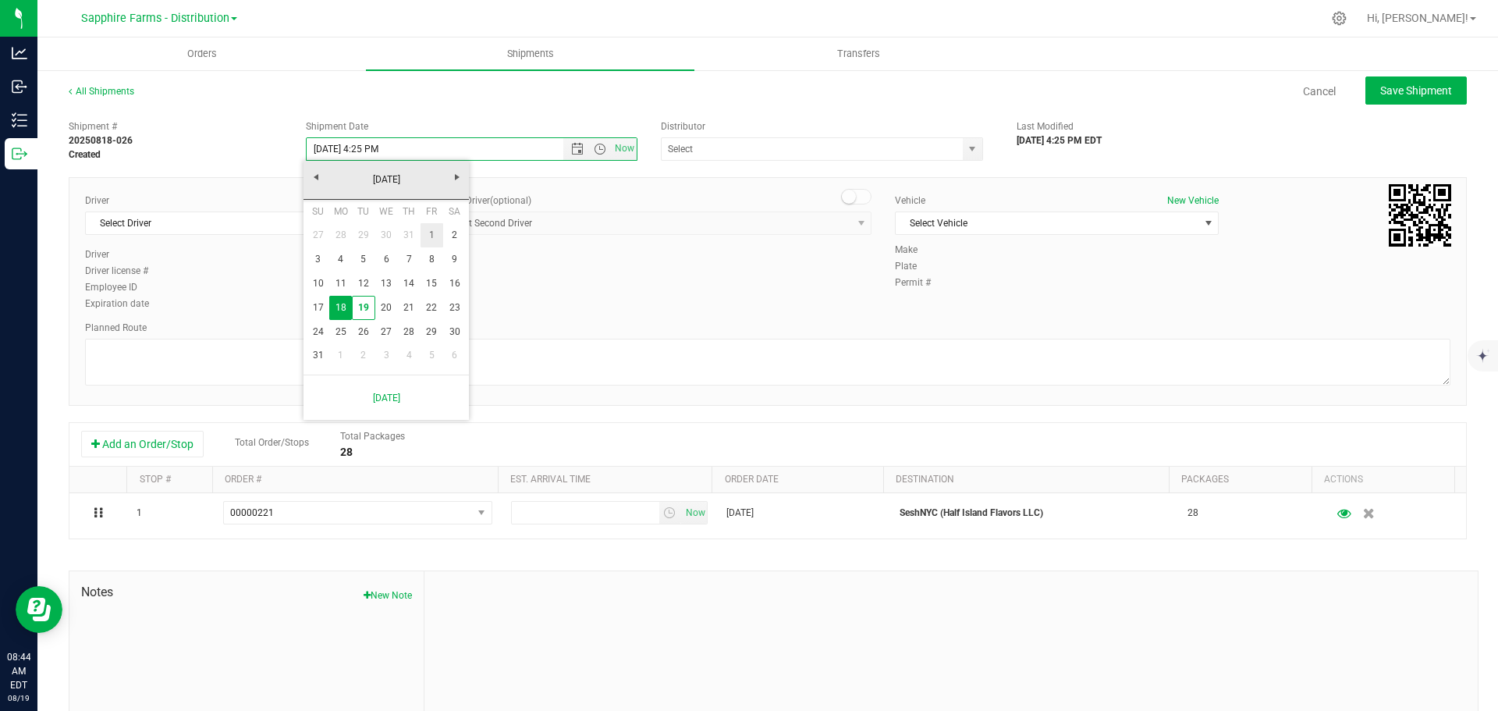
click at [430, 234] on link "1" at bounding box center [431, 235] width 23 height 24
click at [594, 148] on span "Open the time view" at bounding box center [600, 149] width 12 height 12
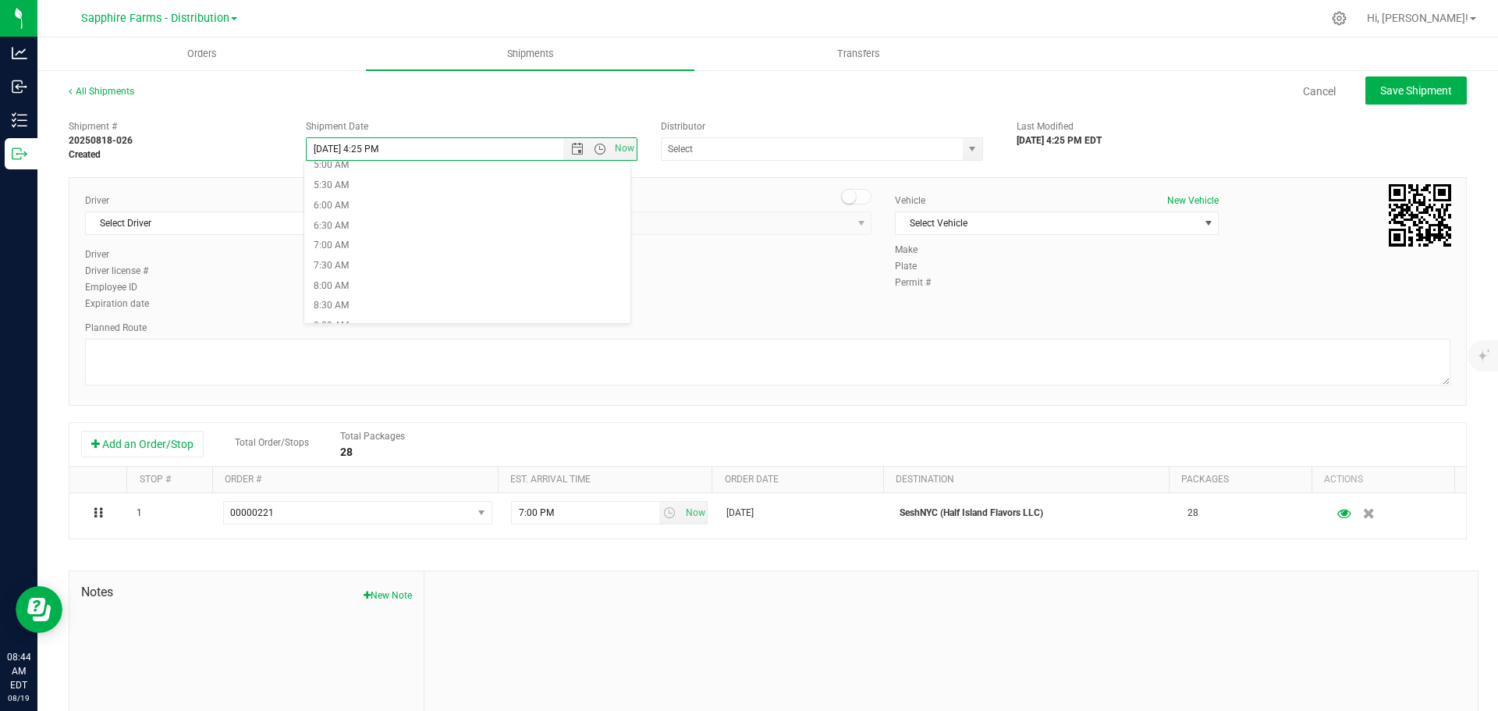
scroll to position [234, 0]
click at [388, 292] on li "9:00 AM" at bounding box center [467, 301] width 326 height 20
type input "[DATE] 9:00 AM"
click at [764, 144] on input "text" at bounding box center [807, 149] width 292 height 22
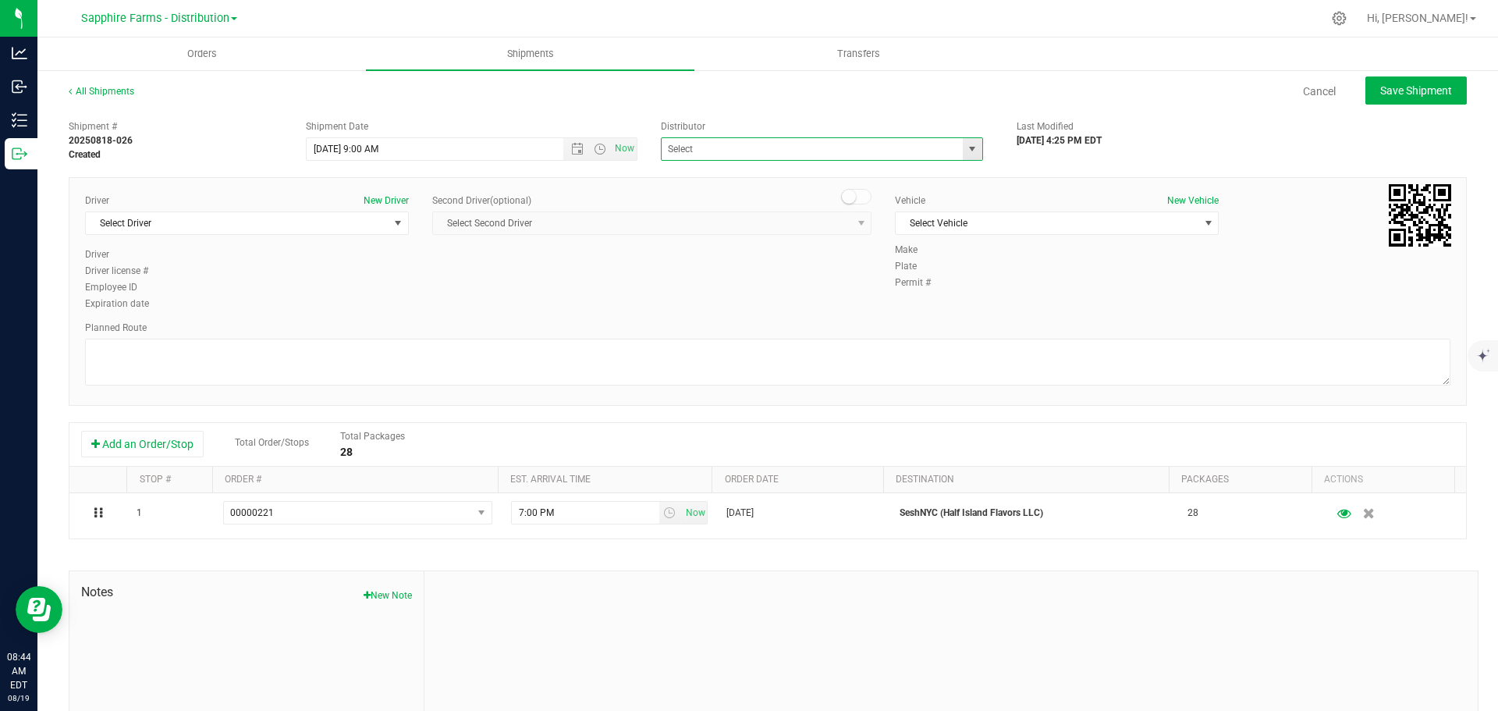
click at [966, 137] on div "Distributor DRS Testing Keystone State Testing Sapphire Farms - Distribution" at bounding box center [827, 139] width 356 height 41
click at [966, 146] on span "select" at bounding box center [972, 149] width 12 height 12
click at [813, 227] on li "Sapphire Farms - Distribution" at bounding box center [815, 222] width 317 height 23
type input "Sapphire Farms - Distribution"
click at [297, 227] on span "Select Driver" at bounding box center [237, 223] width 303 height 22
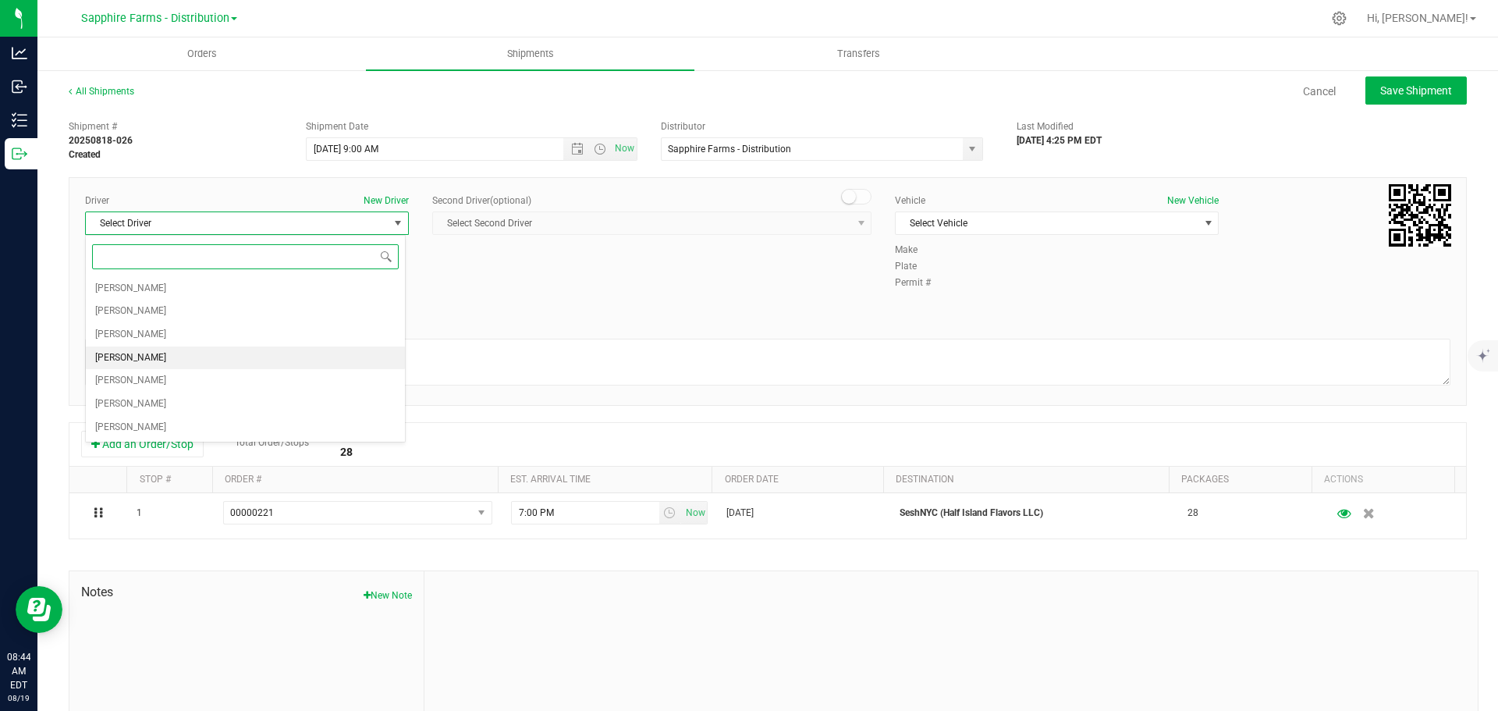
drag, startPoint x: 149, startPoint y: 364, endPoint x: 170, endPoint y: 363, distance: 21.1
click at [151, 365] on span "[PERSON_NAME]" at bounding box center [130, 358] width 71 height 20
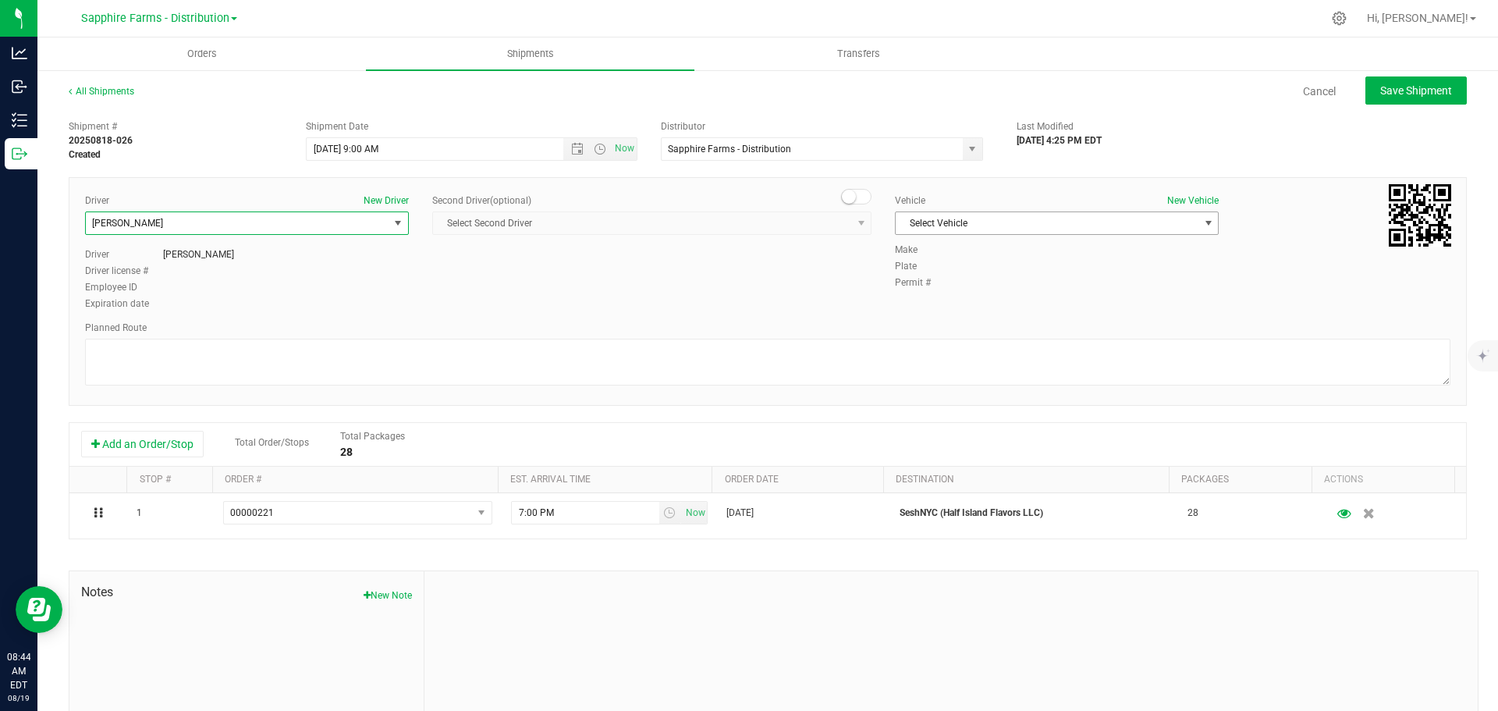
click at [977, 217] on span "Select Vehicle" at bounding box center [1046, 223] width 303 height 22
click at [950, 297] on li "Van #2" at bounding box center [1048, 296] width 319 height 23
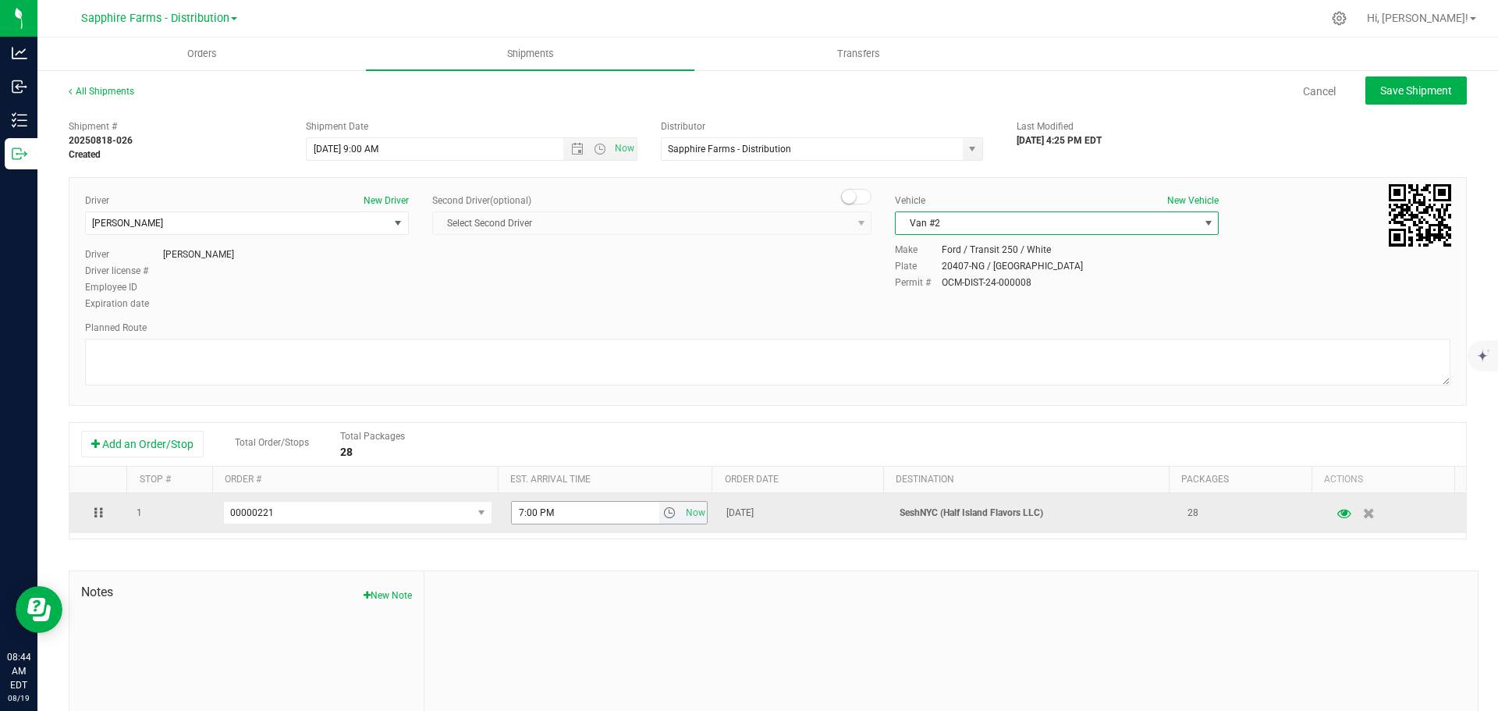
click at [663, 512] on span "select" at bounding box center [669, 512] width 12 height 12
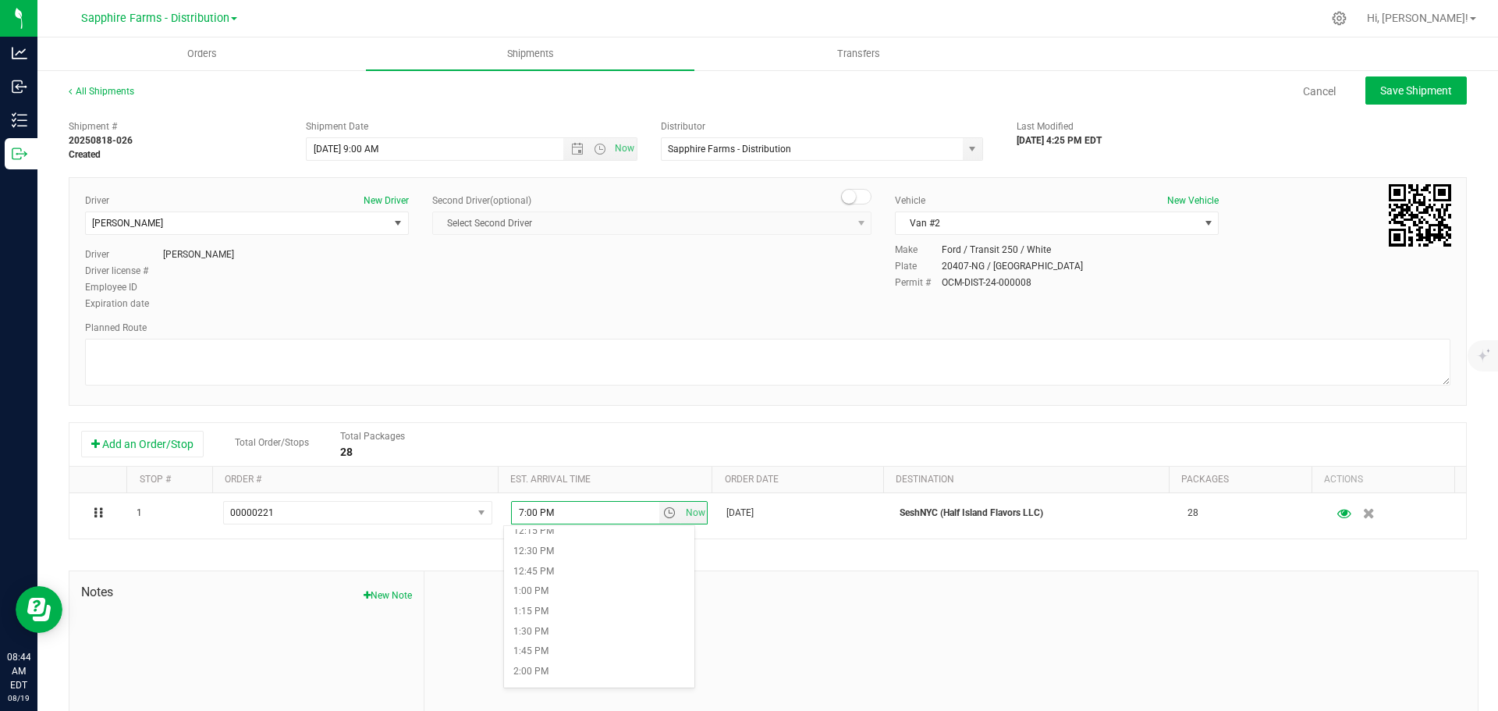
scroll to position [1014, 0]
click at [548, 608] on li "1:30 PM" at bounding box center [599, 607] width 190 height 20
click at [703, 370] on textarea at bounding box center [767, 362] width 1365 height 47
click at [1408, 92] on span "Save Shipment" at bounding box center [1416, 90] width 72 height 12
type input "[DATE] 1:00 PM"
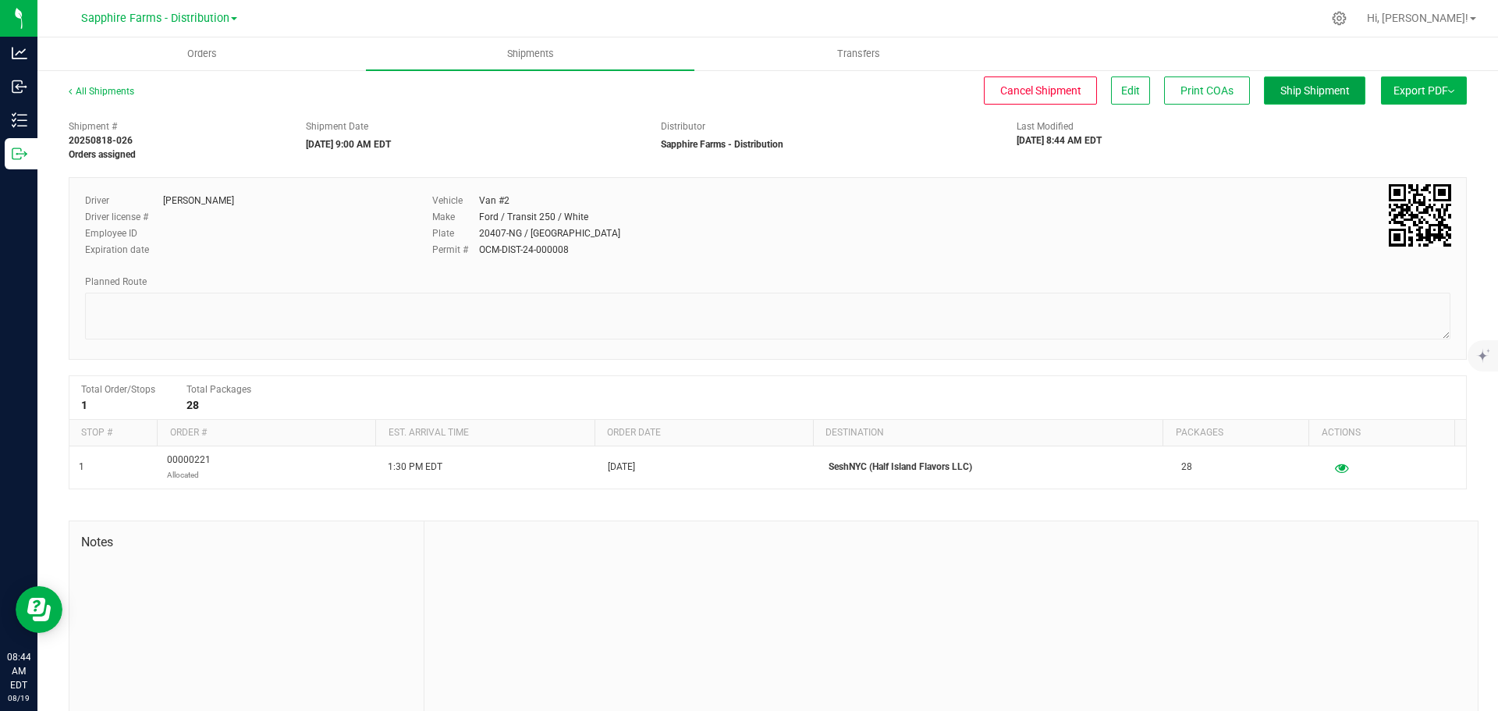
click at [1287, 91] on span "Ship Shipment" at bounding box center [1314, 90] width 69 height 12
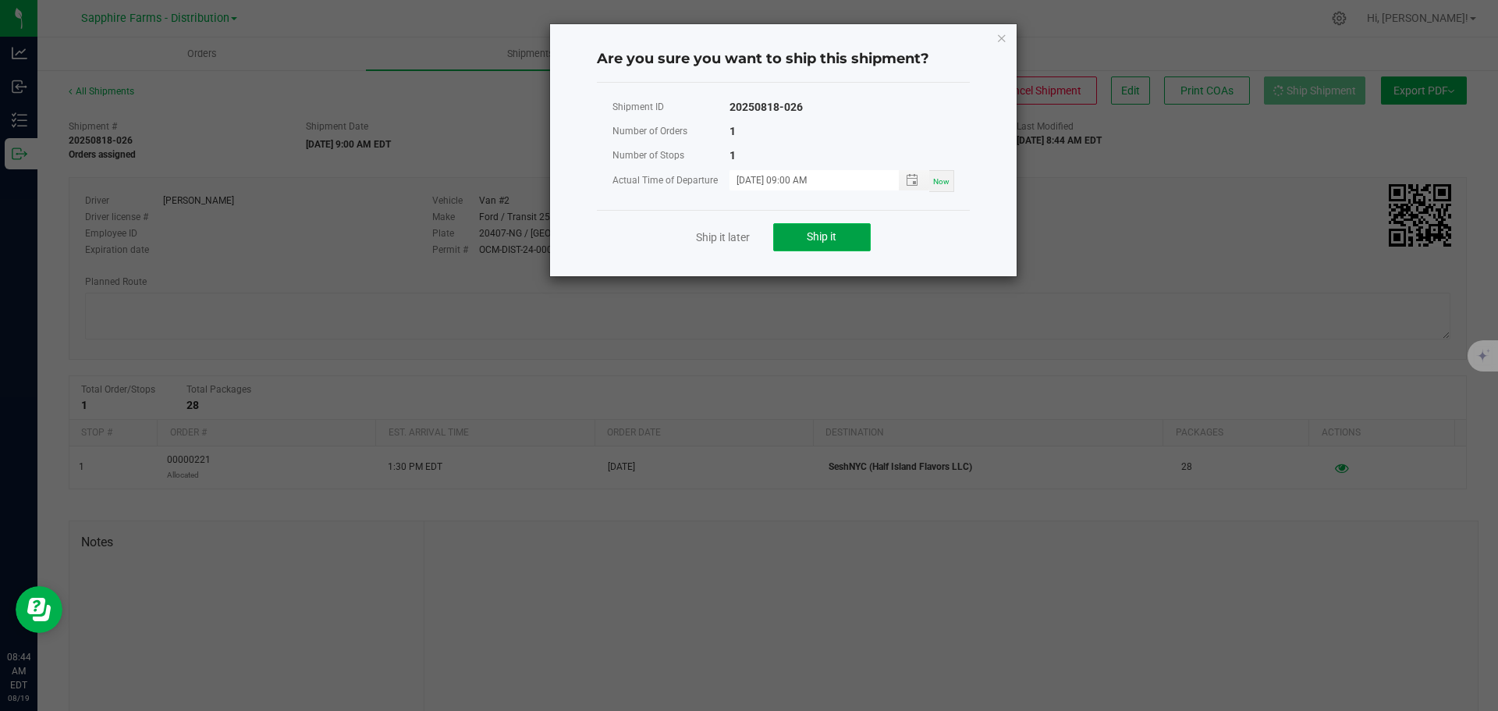
click at [814, 233] on span "Ship it" at bounding box center [822, 236] width 30 height 12
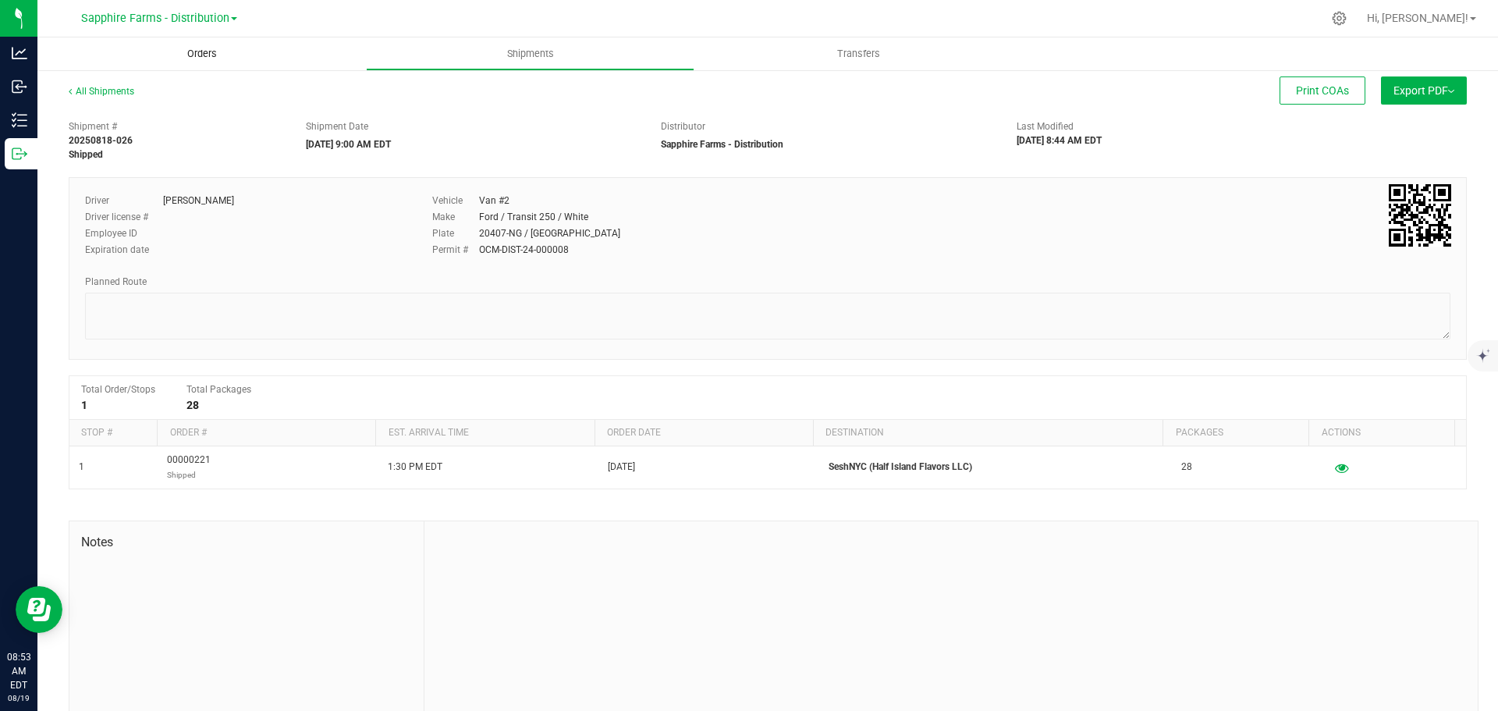
click at [214, 54] on span "Orders" at bounding box center [202, 54] width 72 height 14
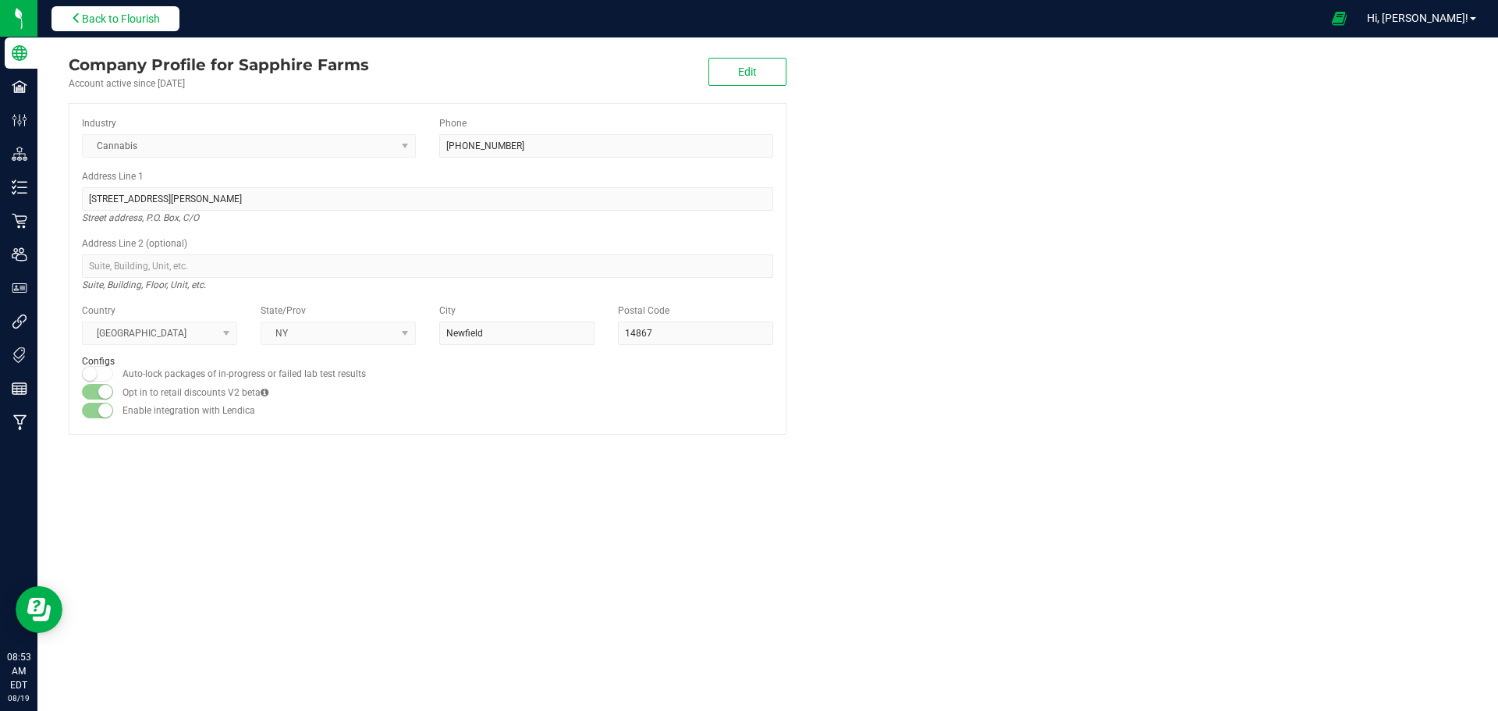
click at [128, 19] on span "Back to Flourish" at bounding box center [121, 18] width 78 height 12
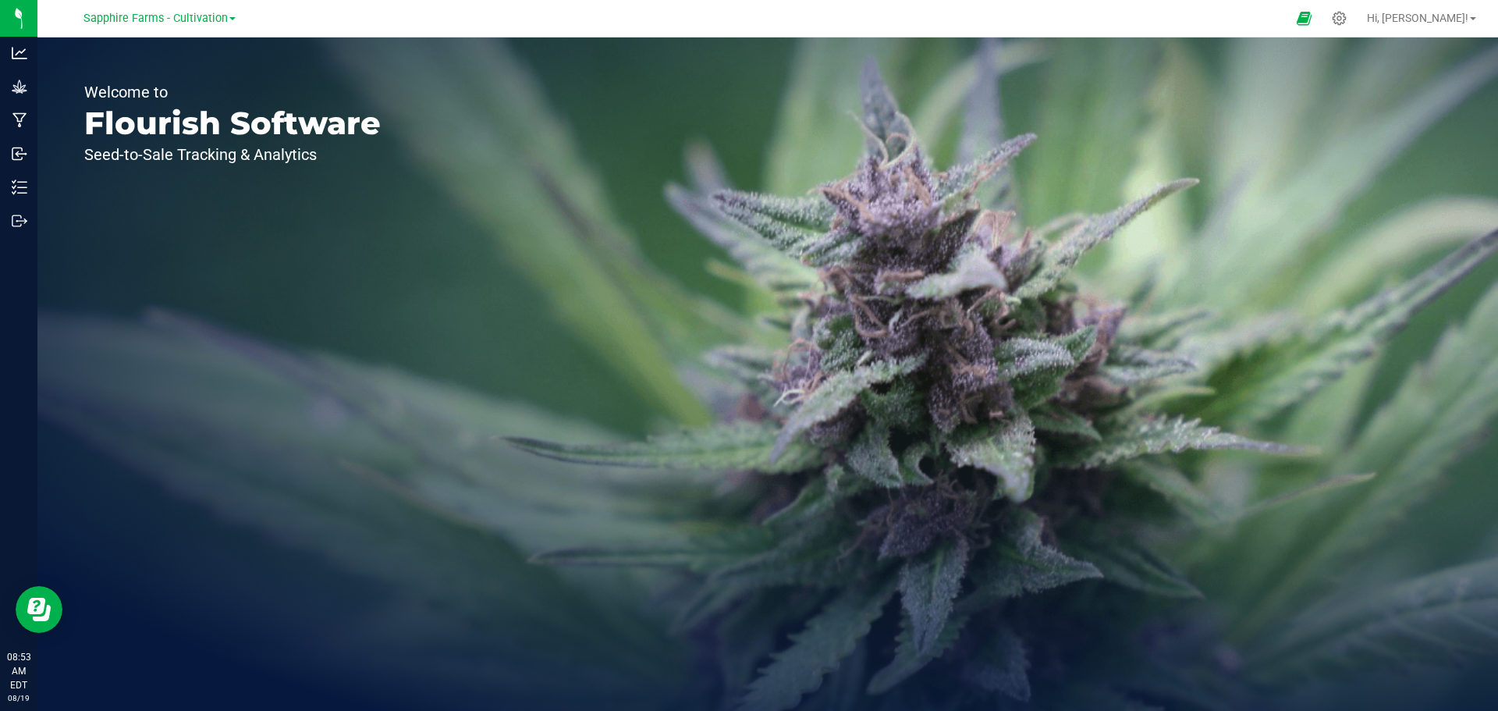
click at [229, 19] on span at bounding box center [232, 18] width 6 height 3
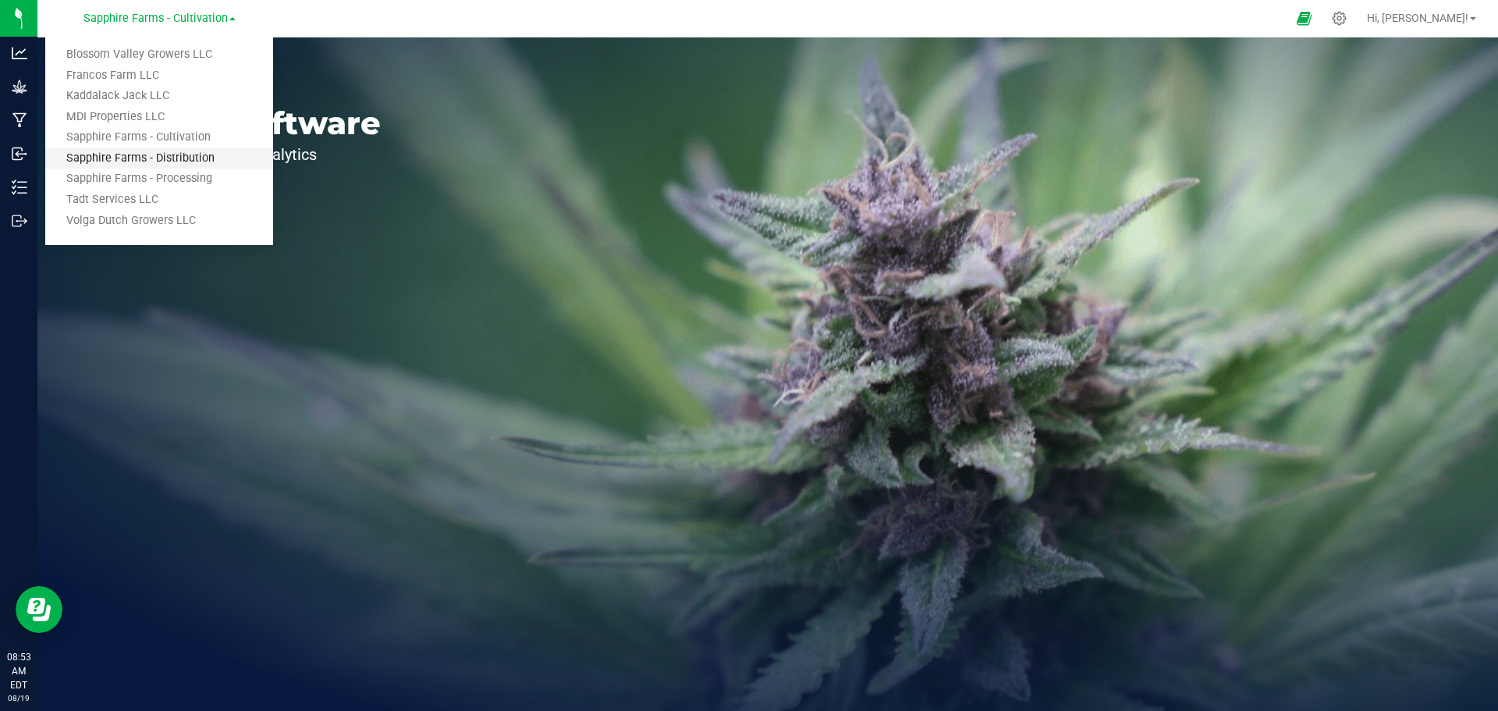
click at [183, 155] on link "Sapphire Farms - Distribution" at bounding box center [159, 158] width 228 height 21
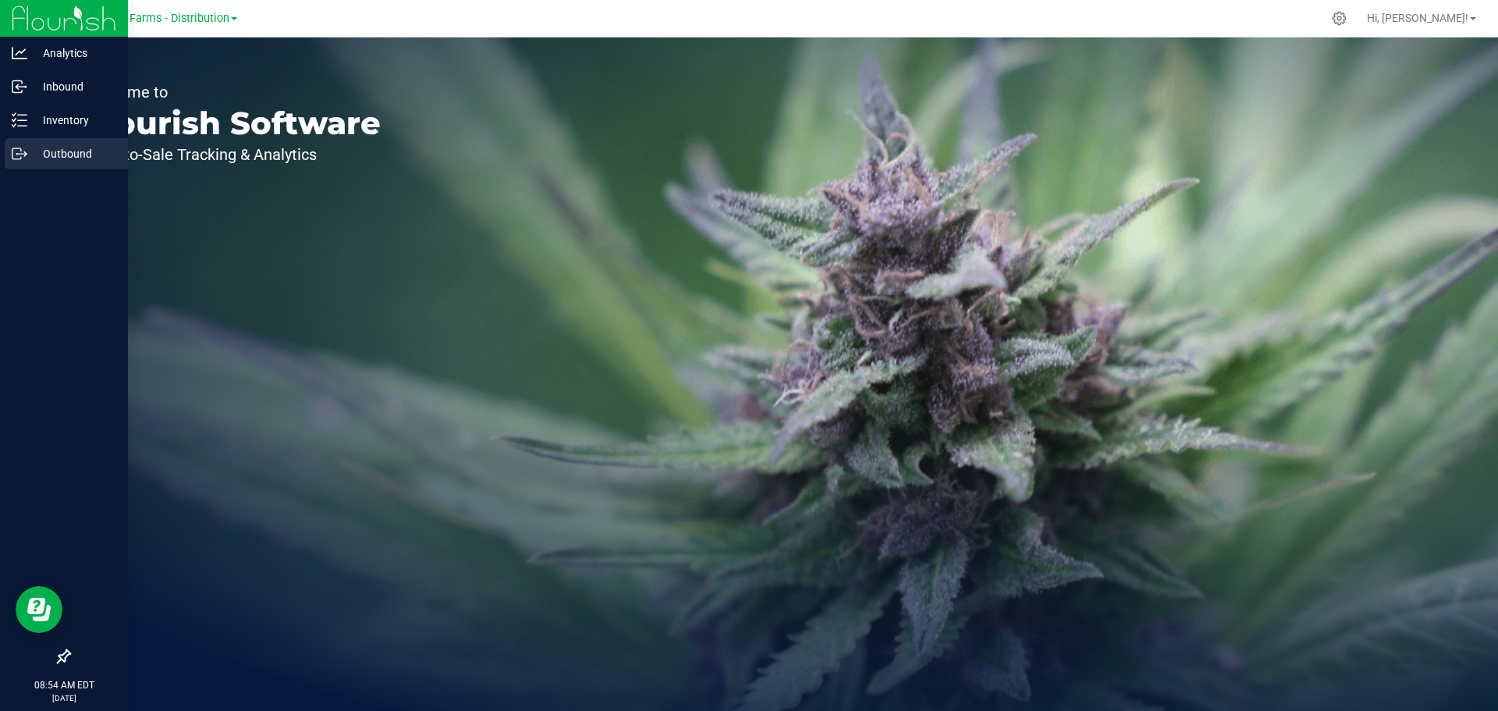
click at [50, 154] on p "Outbound" at bounding box center [74, 153] width 94 height 19
